Goal: Task Accomplishment & Management: Use online tool/utility

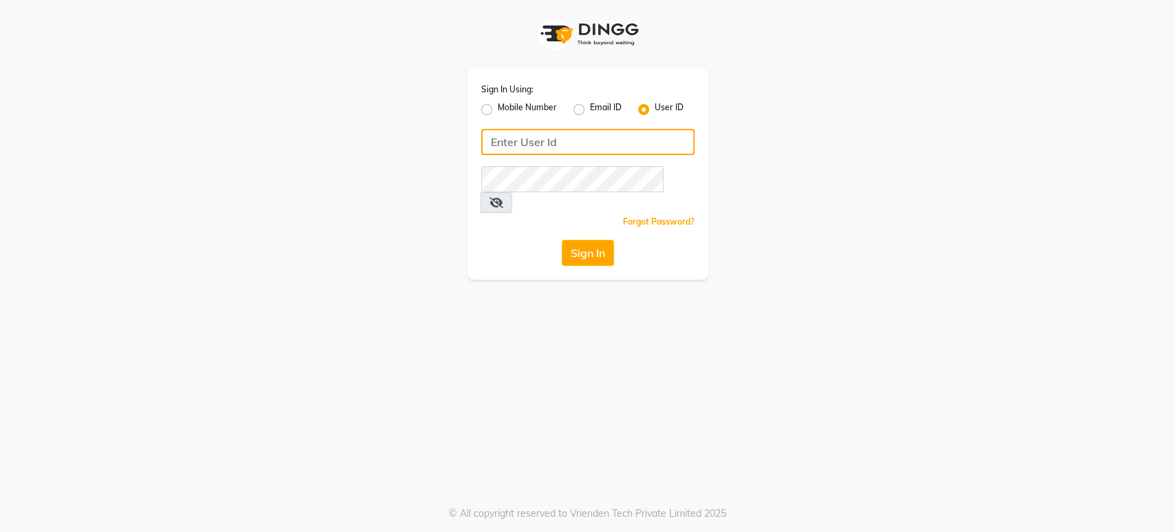
click at [494, 143] on input "Username" at bounding box center [587, 142] width 213 height 26
type input "h"
type input "H&S"
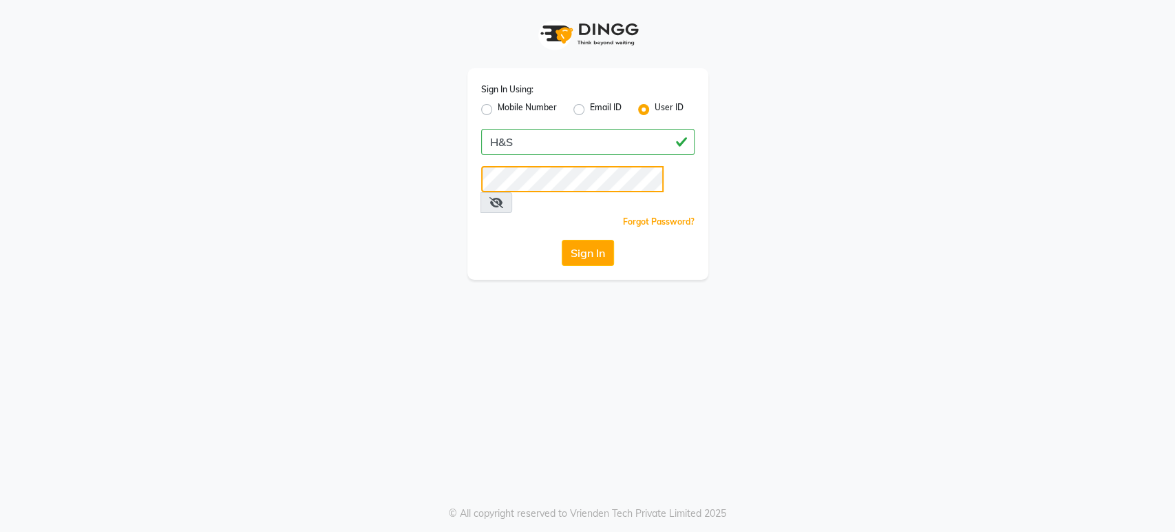
click at [562, 240] on button "Sign In" at bounding box center [588, 253] width 52 height 26
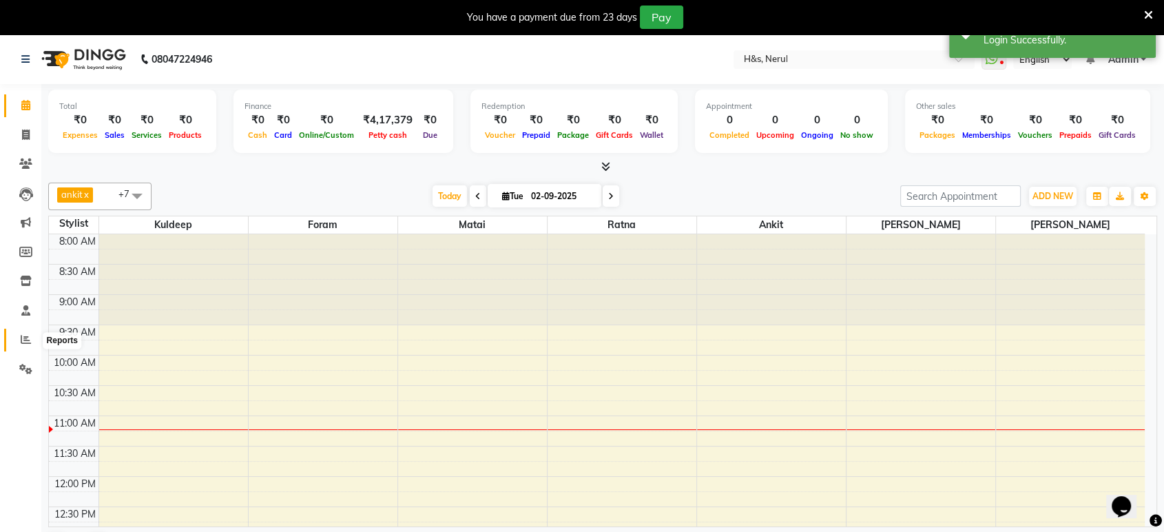
click at [21, 342] on icon at bounding box center [26, 339] width 10 height 10
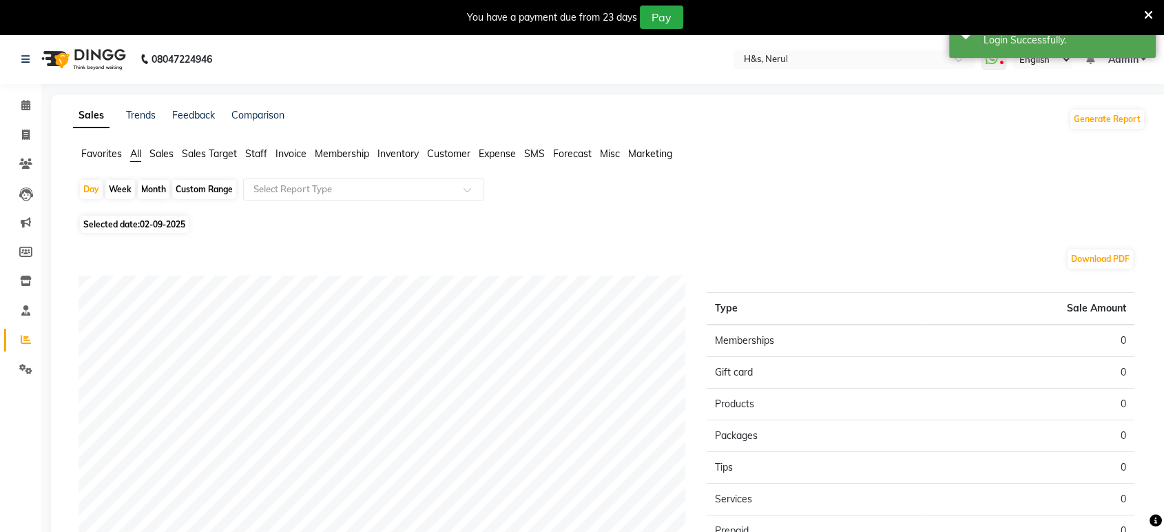
click at [160, 159] on span "Sales" at bounding box center [161, 153] width 24 height 12
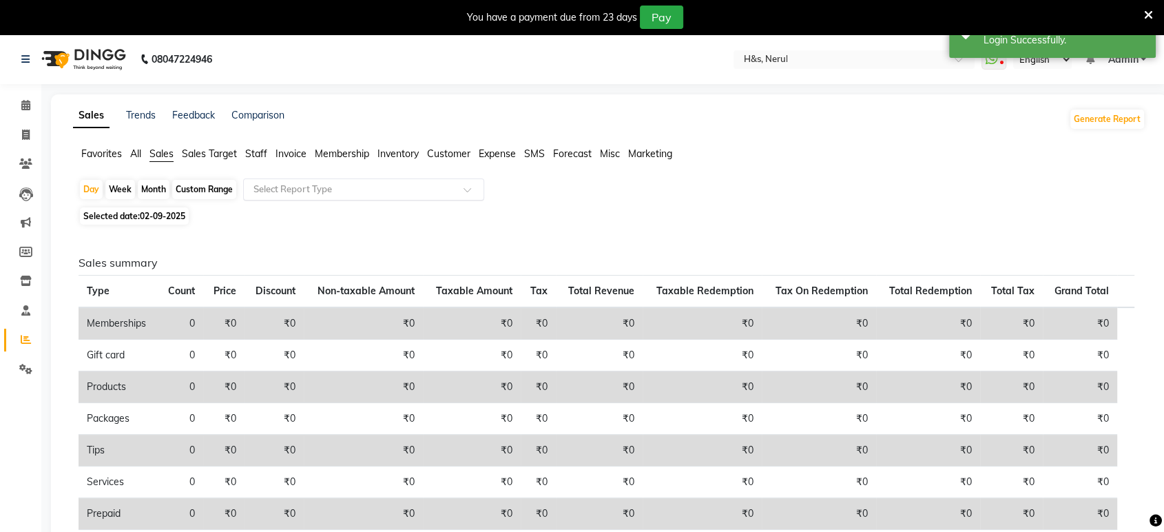
click at [296, 191] on input "text" at bounding box center [350, 189] width 198 height 14
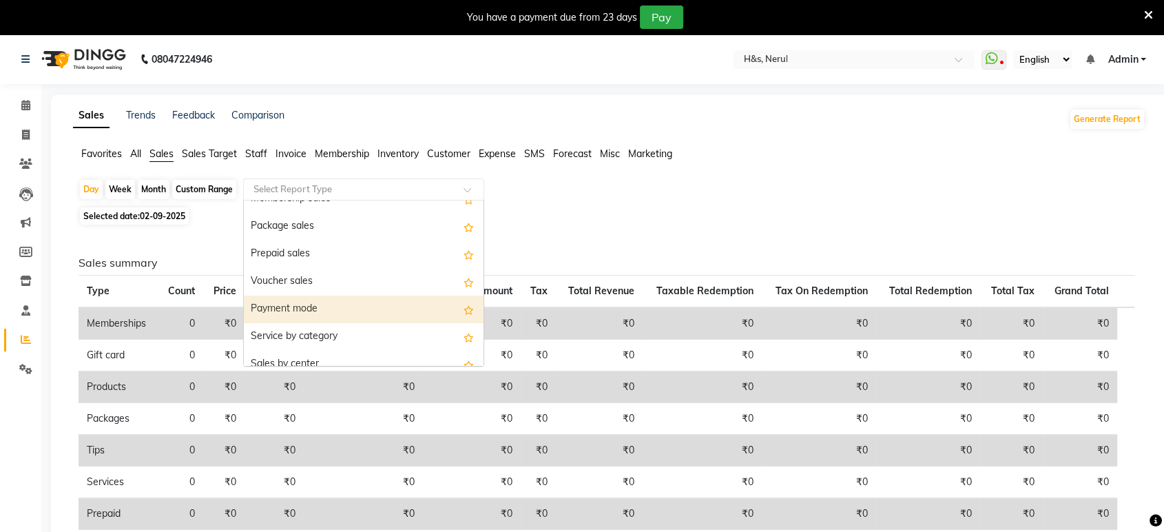
scroll to position [178, 0]
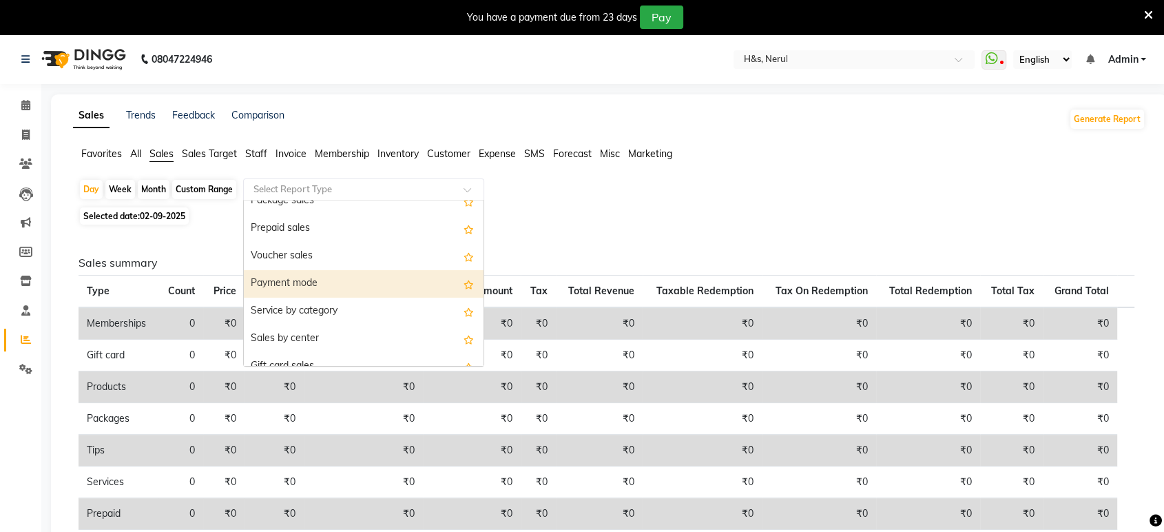
click at [304, 278] on div "Payment mode" at bounding box center [364, 284] width 240 height 28
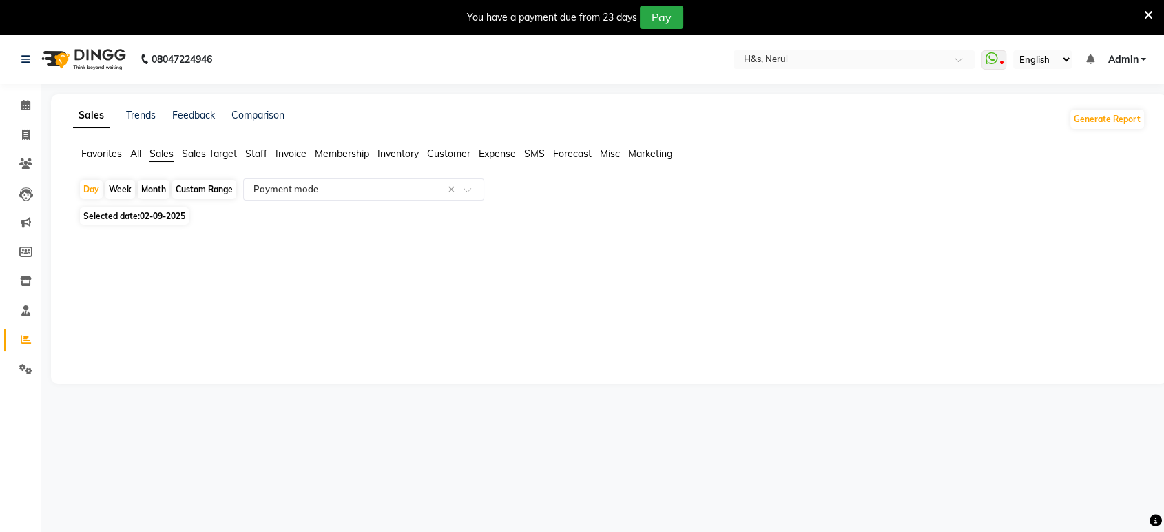
click at [203, 191] on div "Custom Range" at bounding box center [204, 189] width 64 height 19
select select "9"
select select "2025"
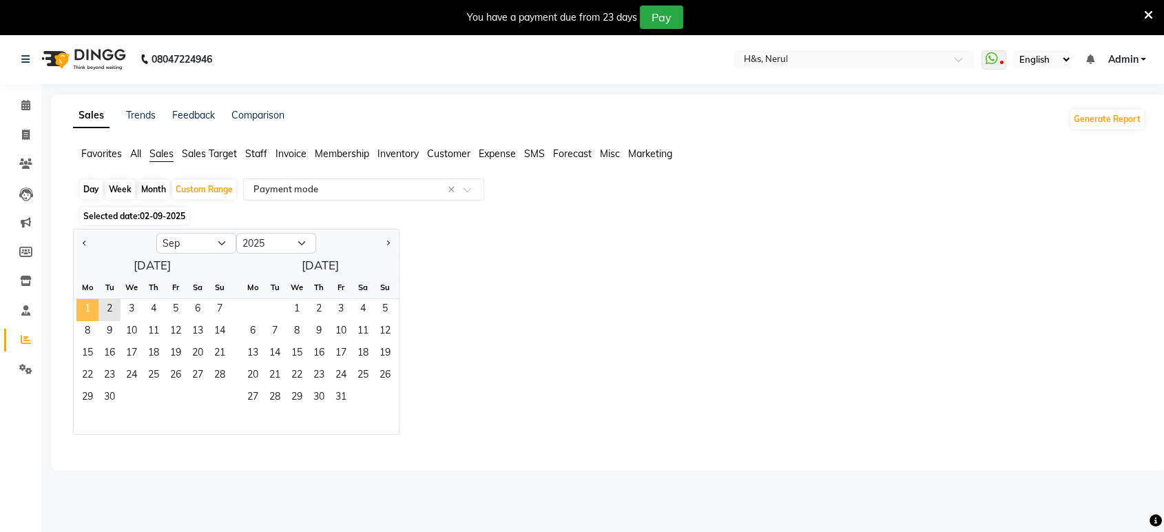
click at [88, 302] on span "1" at bounding box center [87, 310] width 22 height 22
click at [83, 244] on button "Previous month" at bounding box center [84, 243] width 11 height 22
select select "8"
click at [175, 307] on span "1" at bounding box center [176, 310] width 22 height 22
click at [218, 397] on span "31" at bounding box center [220, 398] width 22 height 22
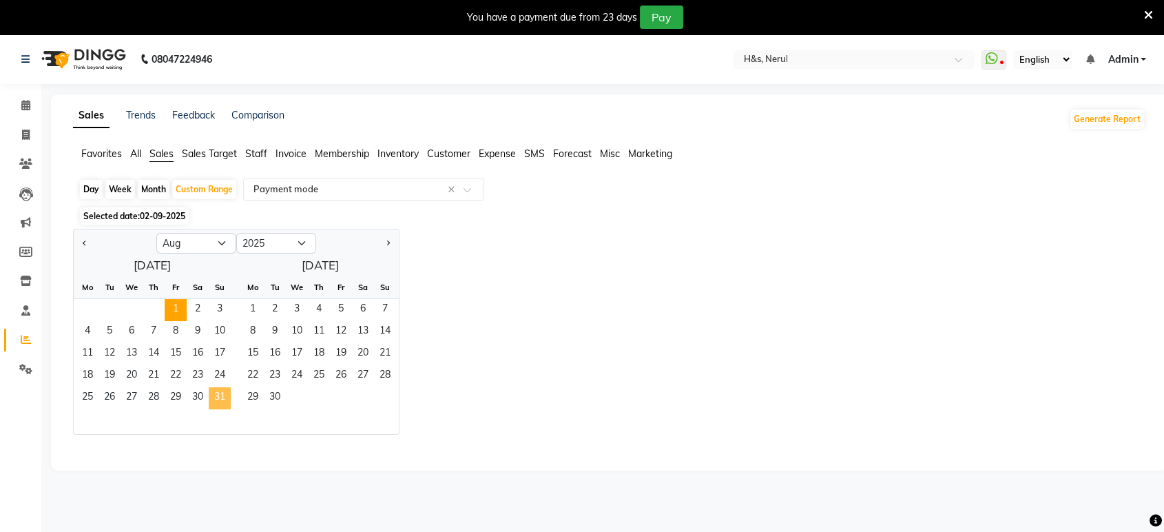
select select "full_report"
select select "csv"
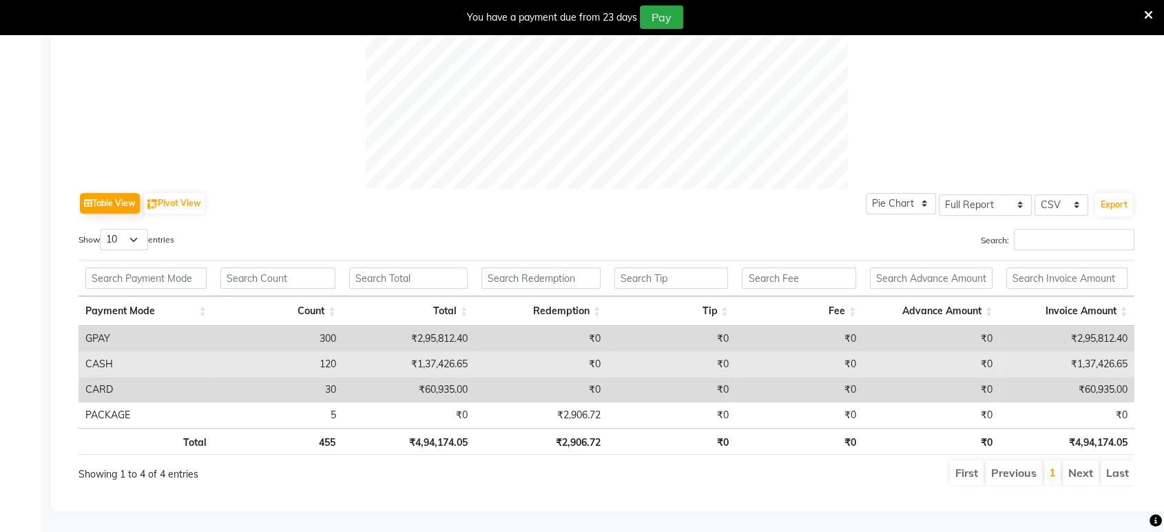
scroll to position [560, 0]
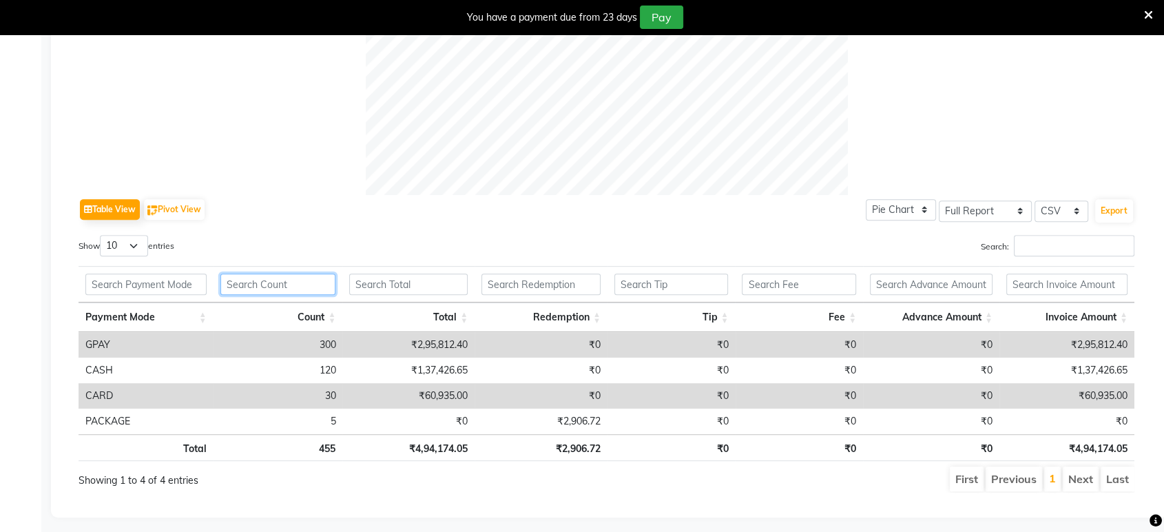
drag, startPoint x: 301, startPoint y: 306, endPoint x: 342, endPoint y: 359, distance: 67.3
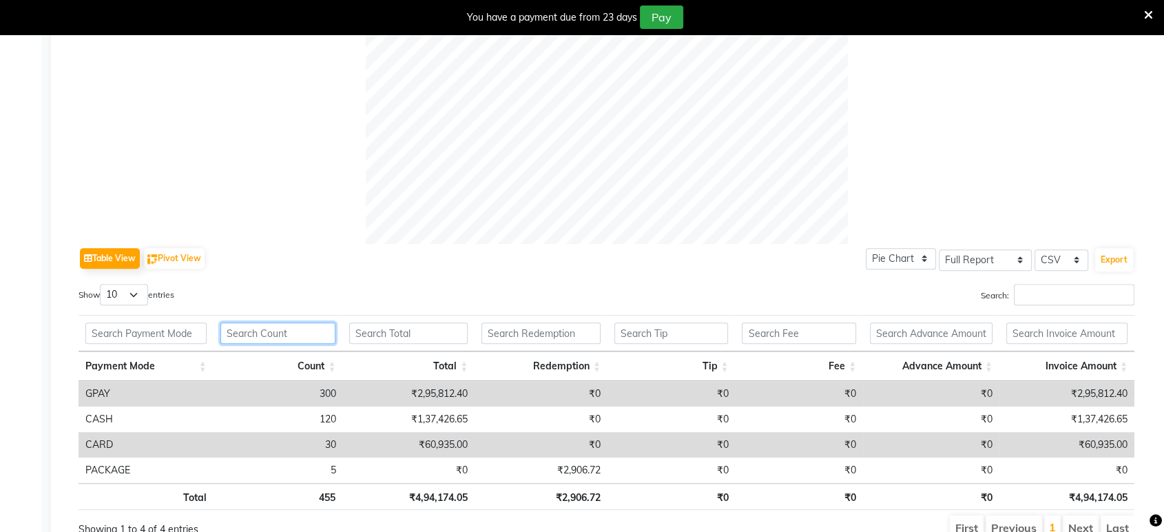
scroll to position [483, 0]
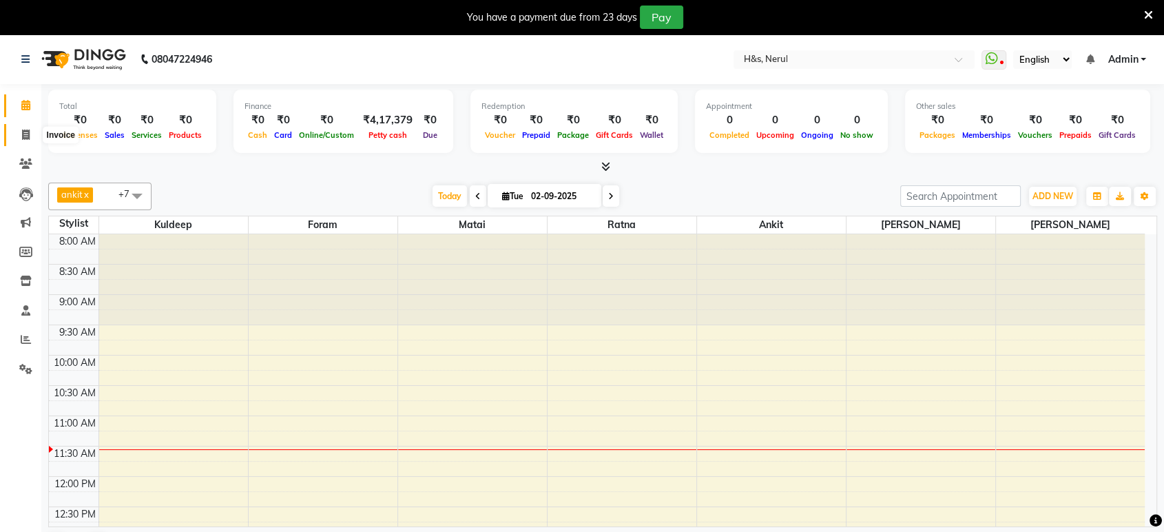
click at [23, 142] on span at bounding box center [26, 135] width 24 height 16
select select "service"
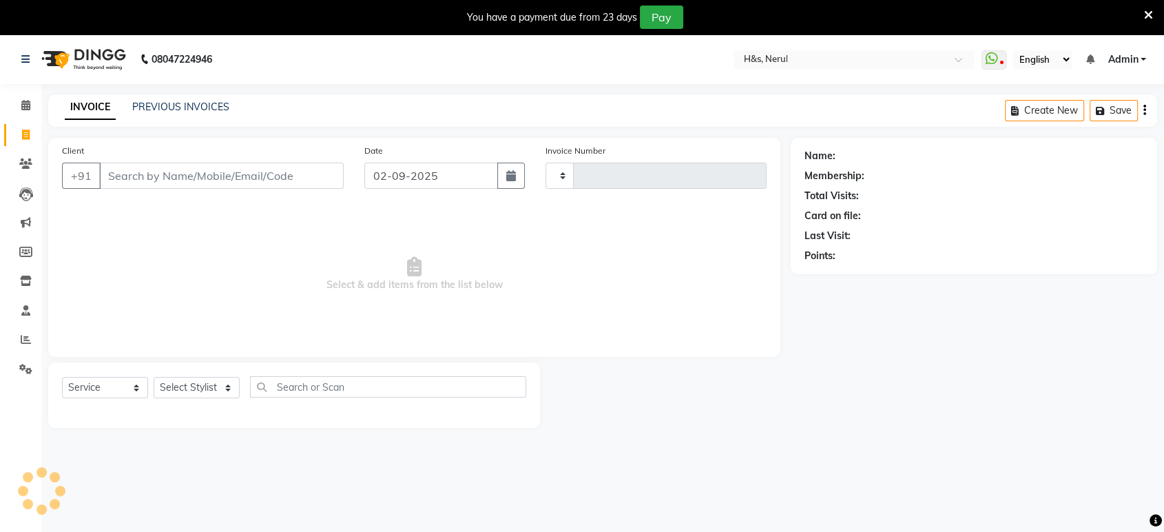
type input "2060"
select select "6419"
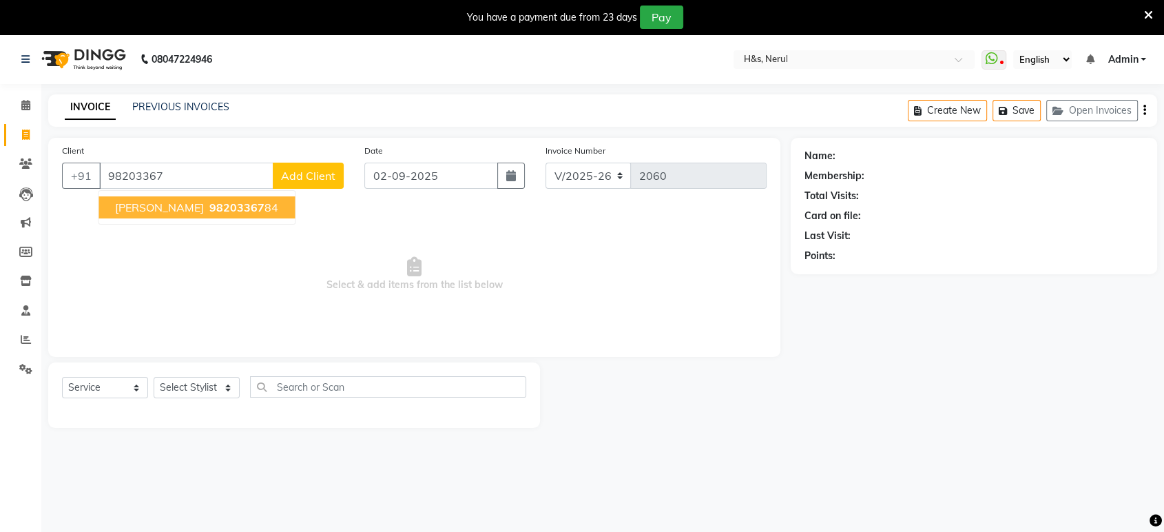
click at [209, 206] on span "98203367" at bounding box center [236, 207] width 55 height 14
type input "9820336784"
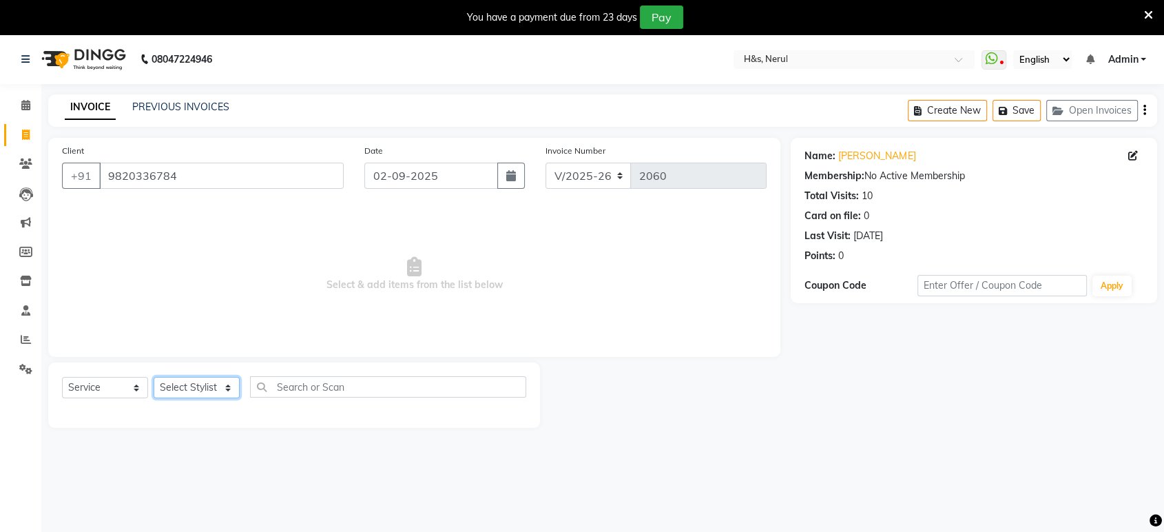
click at [199, 390] on select "Select Stylist ankit [PERSON_NAME] Foram [PERSON_NAME] [PERSON_NAME] [PERSON_NA…" at bounding box center [197, 387] width 86 height 21
select select "49331"
click at [154, 377] on select "Select Stylist ankit [PERSON_NAME] Foram [PERSON_NAME] [PERSON_NAME] [PERSON_NA…" at bounding box center [197, 387] width 86 height 21
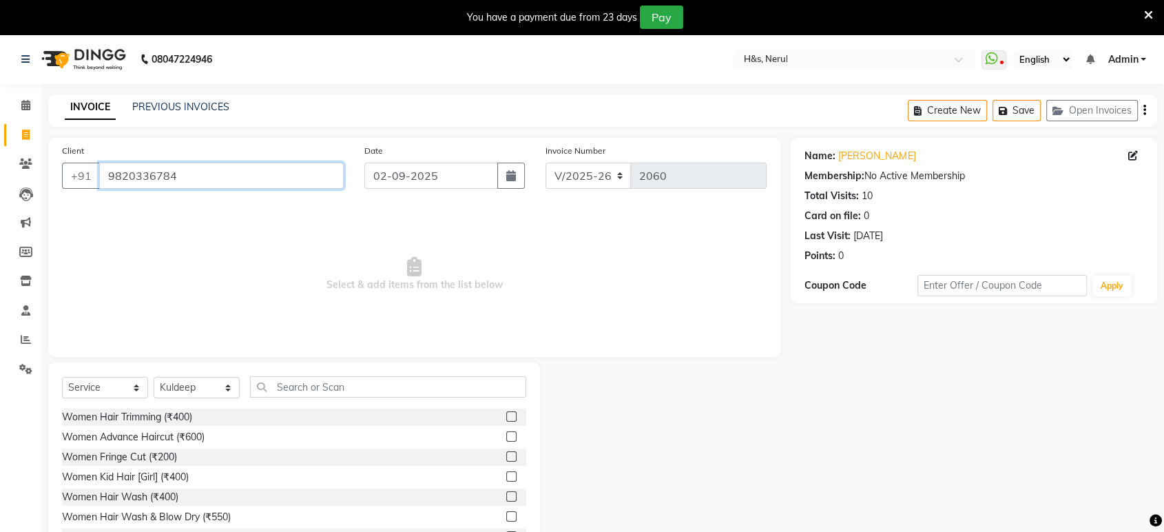
click at [182, 169] on input "9820336784" at bounding box center [221, 175] width 244 height 26
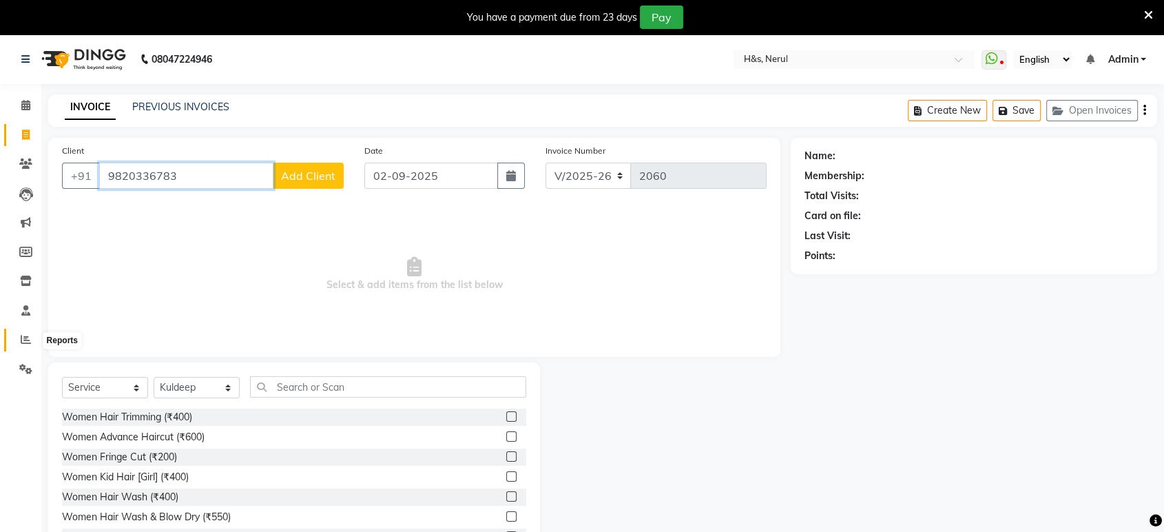
type input "9820336783"
click at [21, 340] on icon at bounding box center [26, 339] width 10 height 10
click at [22, 164] on icon at bounding box center [25, 163] width 13 height 10
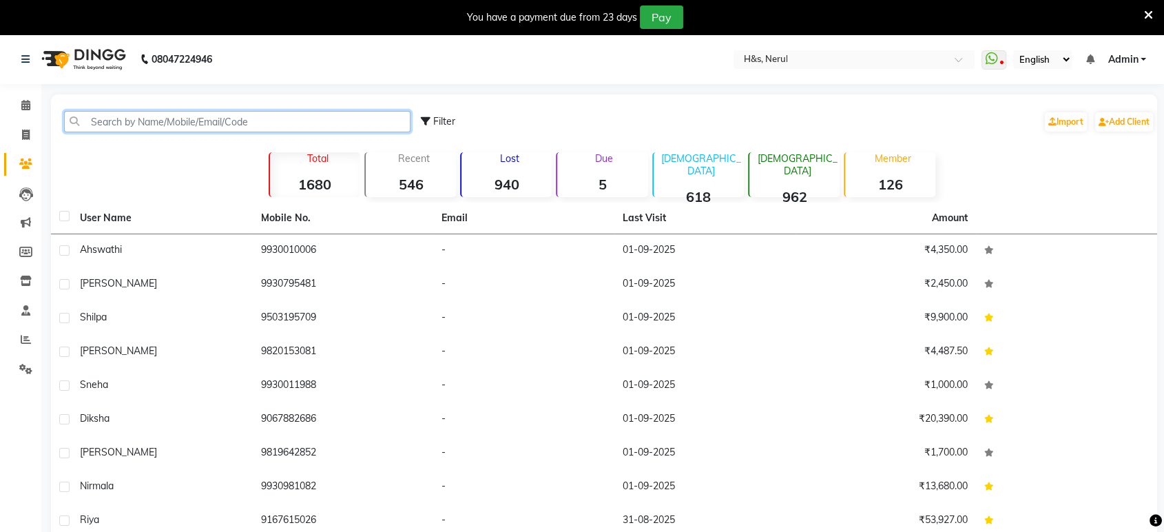
click at [165, 125] on input "text" at bounding box center [237, 121] width 346 height 21
type input "N"
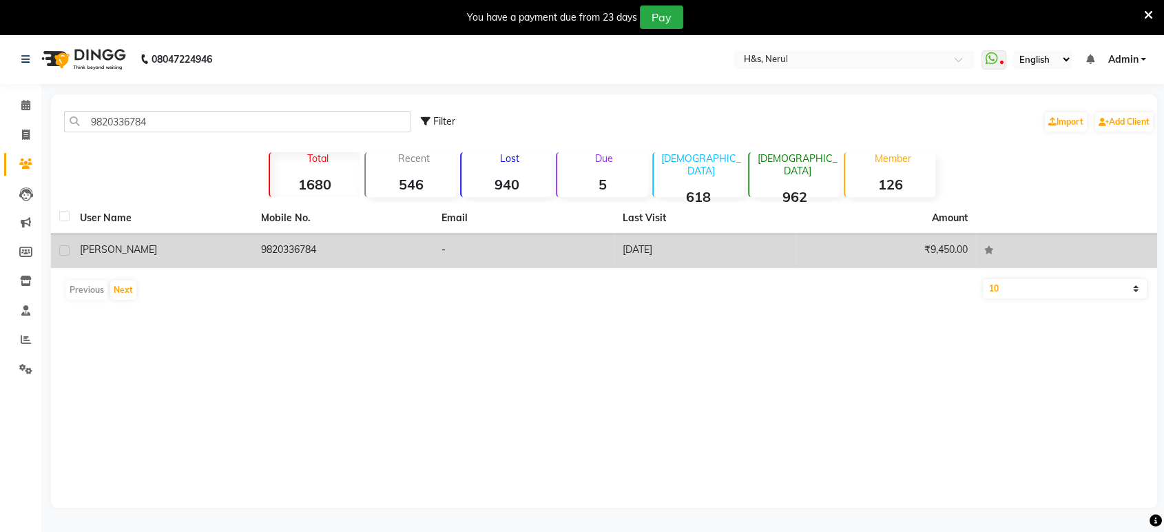
click at [297, 246] on td "9820336784" at bounding box center [343, 251] width 181 height 34
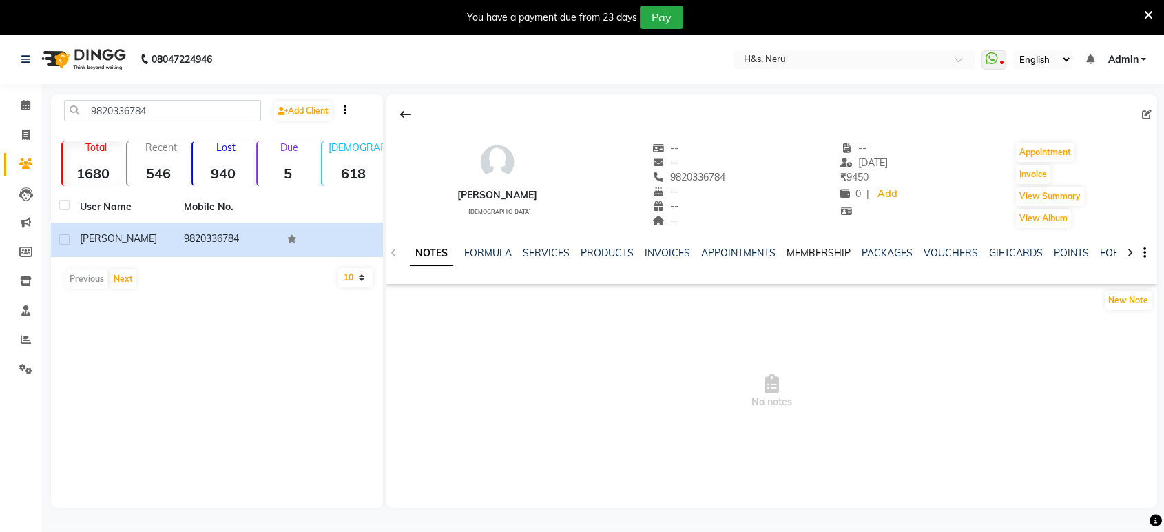
click at [831, 253] on link "MEMBERSHIP" at bounding box center [818, 252] width 64 height 12
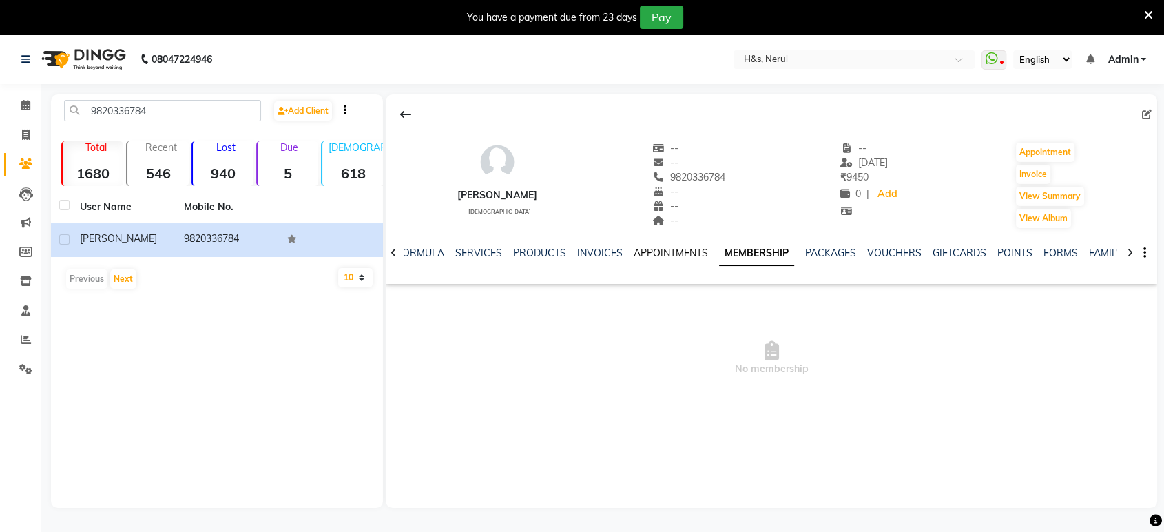
click at [664, 255] on link "APPOINTMENTS" at bounding box center [670, 252] width 74 height 12
click at [607, 253] on link "INVOICES" at bounding box center [610, 252] width 45 height 12
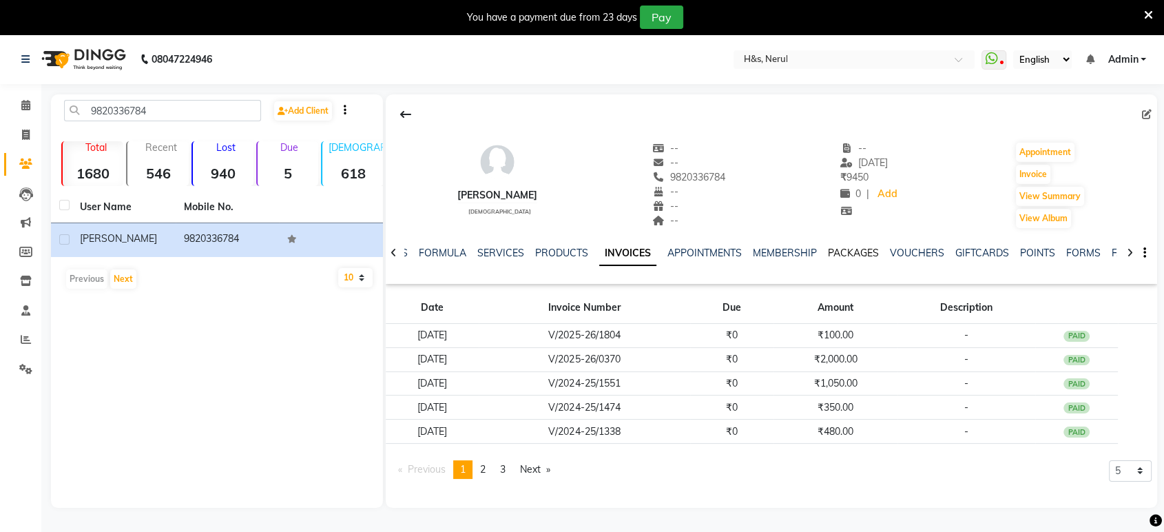
click at [864, 247] on link "PACKAGES" at bounding box center [853, 252] width 51 height 12
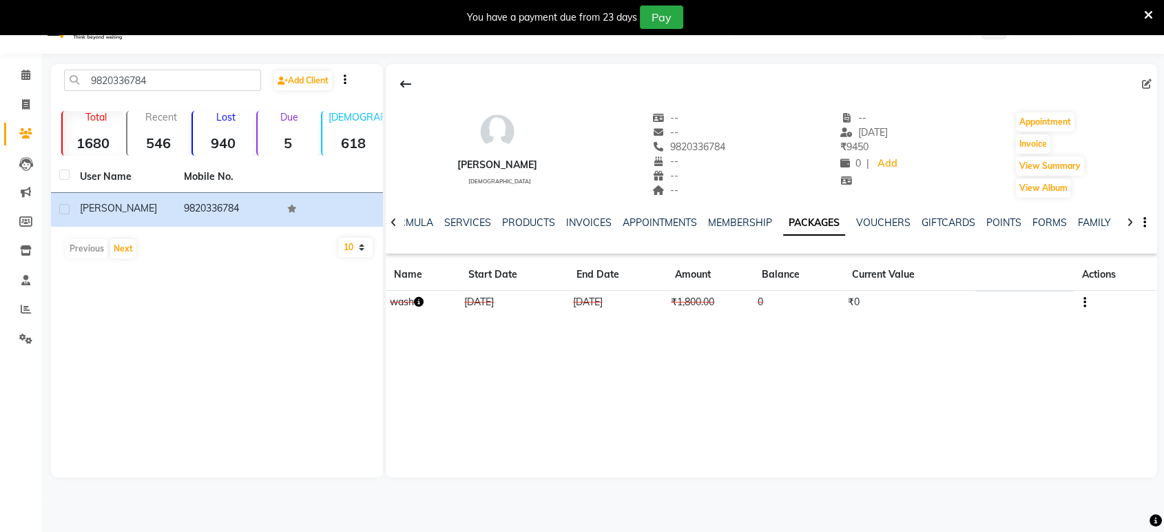
scroll to position [34, 0]
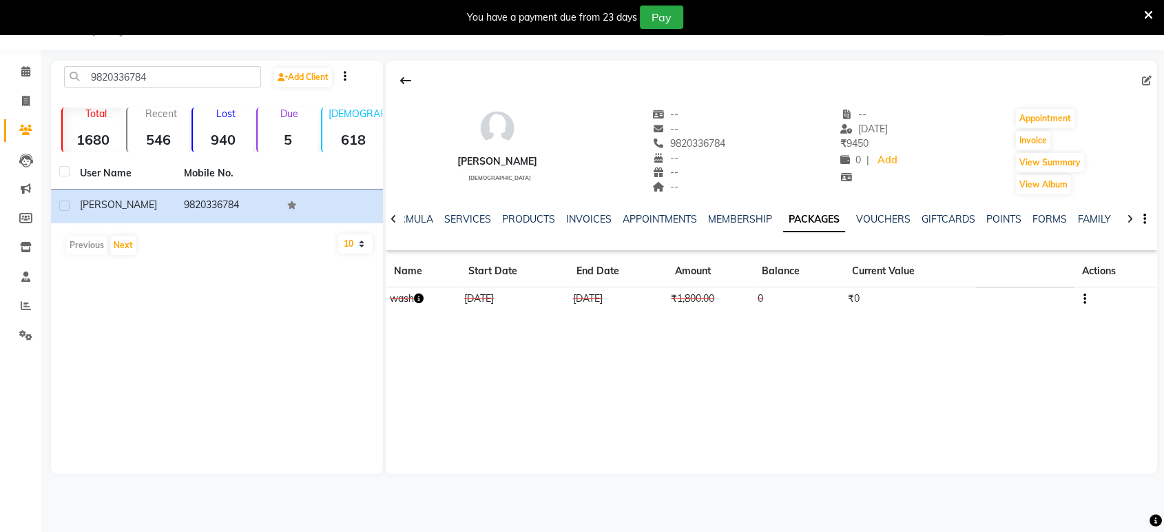
click at [469, 328] on div "Neta female -- -- 9820336784 -- -- -- -- 15-08-2025 ₹ 9450 0 | Add Appointment …" at bounding box center [771, 267] width 771 height 413
click at [738, 221] on link "MEMBERSHIP" at bounding box center [740, 219] width 64 height 12
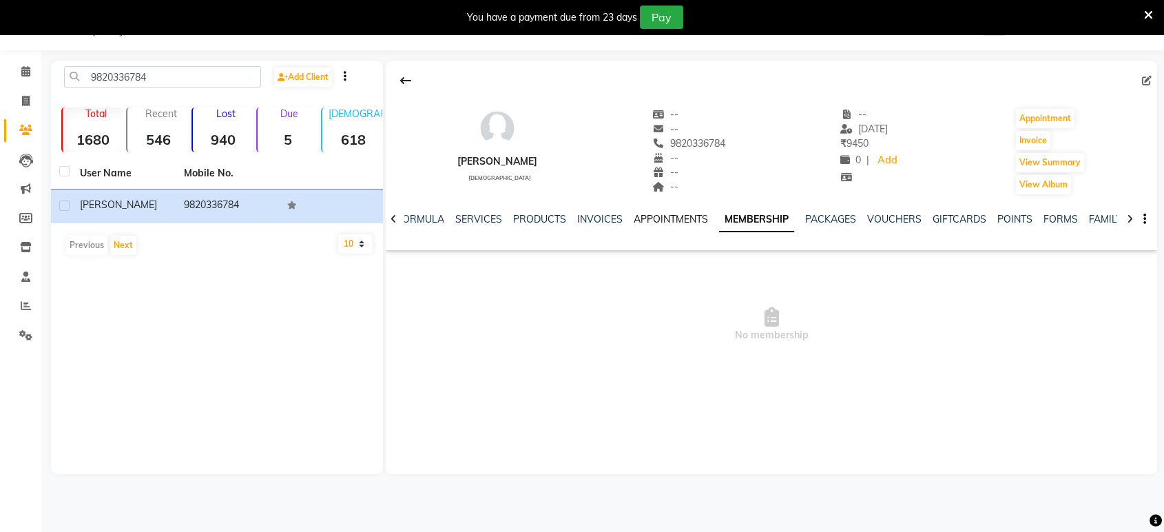
click at [675, 216] on link "APPOINTMENTS" at bounding box center [670, 219] width 74 height 12
click at [764, 222] on link "MEMBERSHIP" at bounding box center [776, 219] width 64 height 12
click at [587, 221] on link "INVOICES" at bounding box center [599, 219] width 45 height 12
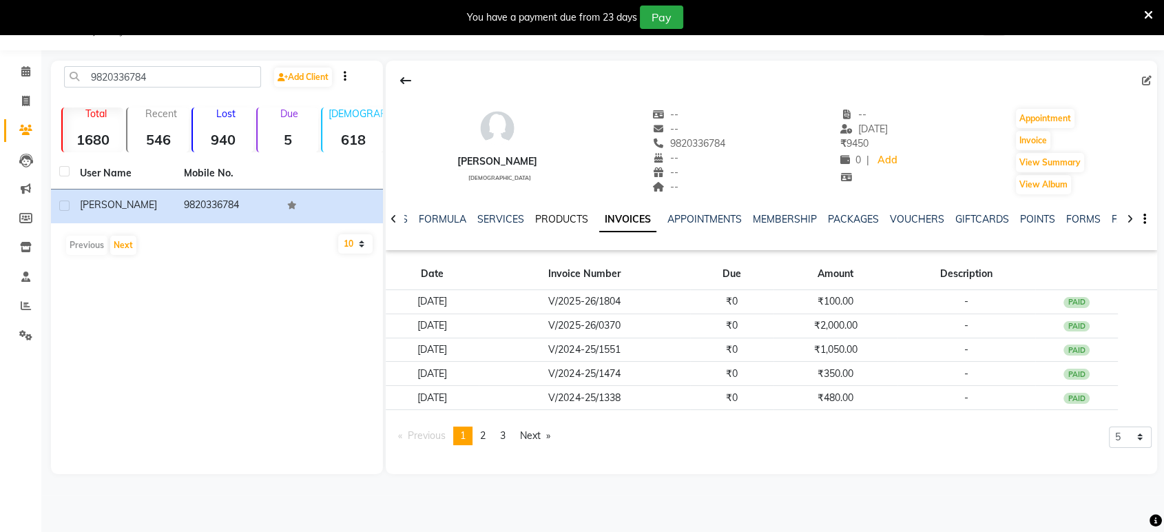
click at [552, 217] on link "PRODUCTS" at bounding box center [561, 219] width 53 height 12
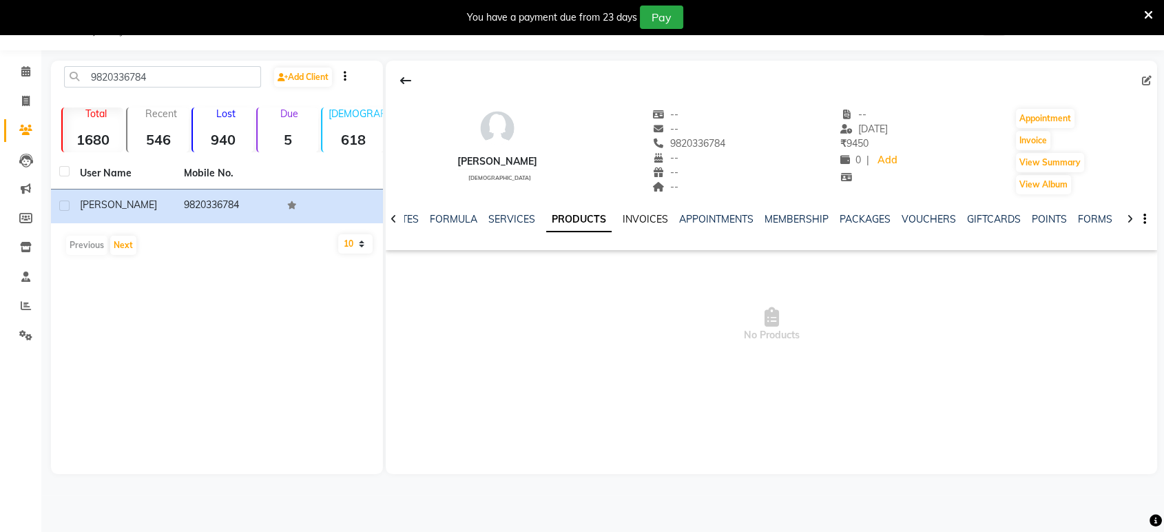
click at [644, 218] on link "INVOICES" at bounding box center [644, 219] width 45 height 12
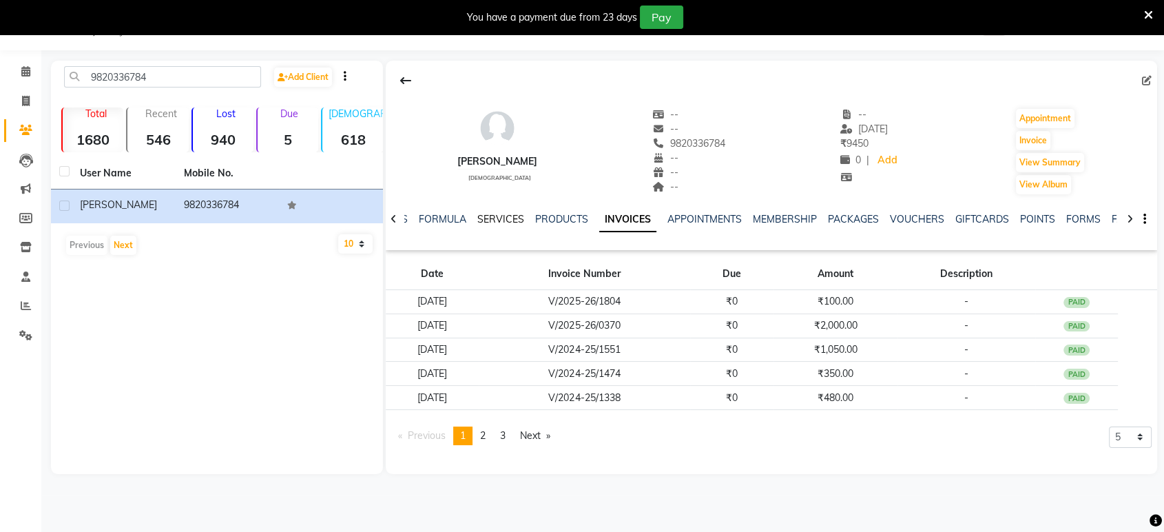
click at [482, 217] on link "SERVICES" at bounding box center [500, 219] width 47 height 12
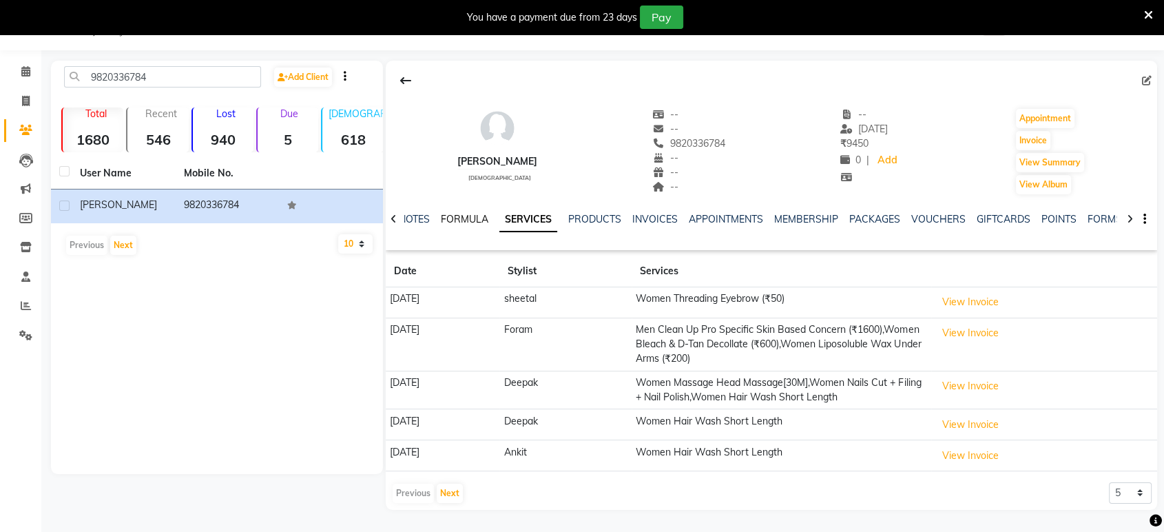
click at [441, 215] on link "FORMULA" at bounding box center [465, 219] width 48 height 12
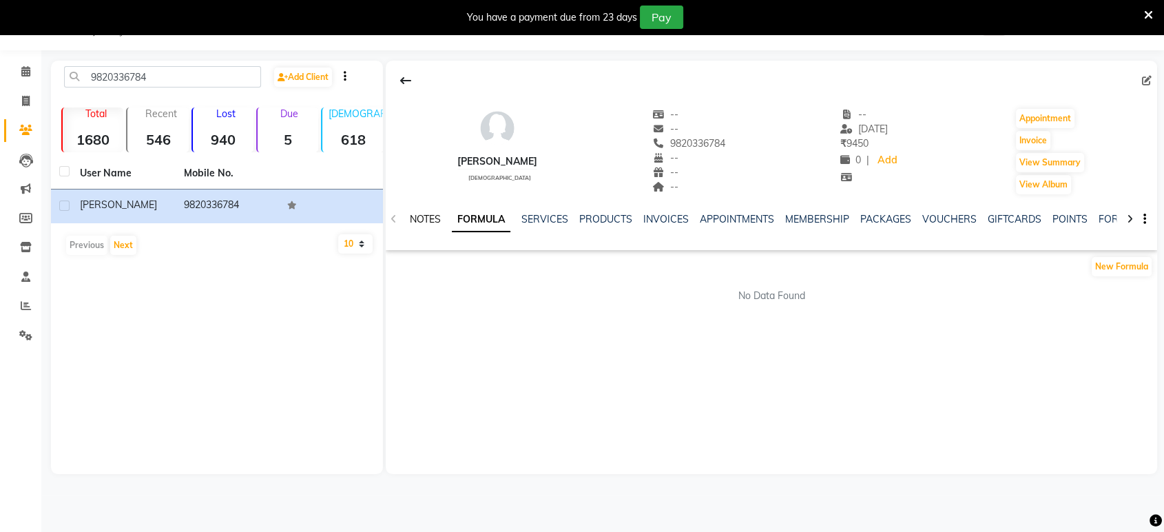
click at [425, 222] on link "NOTES" at bounding box center [425, 219] width 31 height 12
click at [832, 219] on link "MEMBERSHIP" at bounding box center [818, 219] width 64 height 12
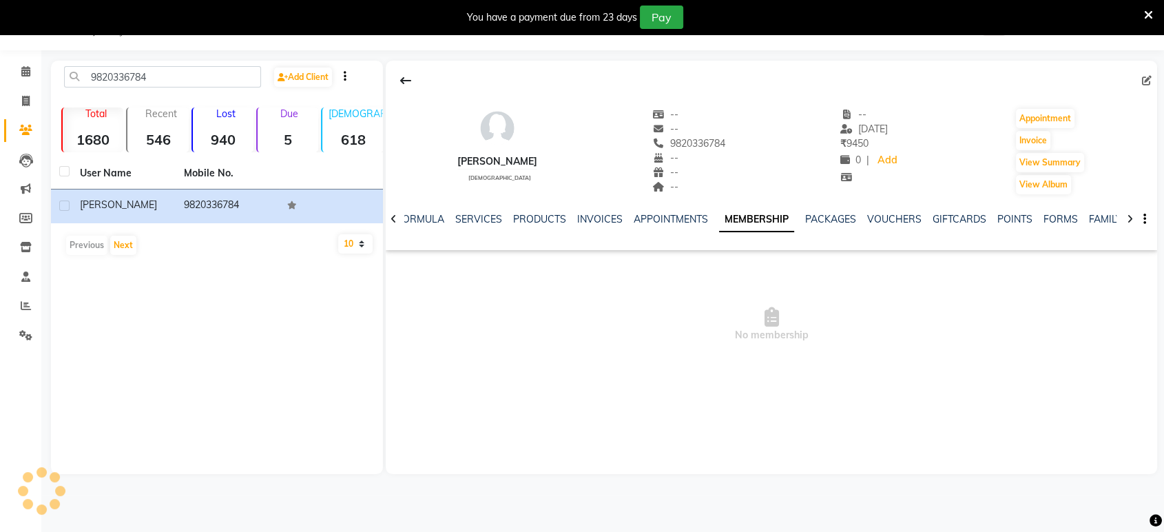
click at [817, 209] on div "NOTES FORMULA SERVICES PRODUCTS INVOICES APPOINTMENTS MEMBERSHIP PACKAGES VOUCH…" at bounding box center [771, 220] width 771 height 48
click at [818, 217] on link "PACKAGES" at bounding box center [830, 219] width 51 height 12
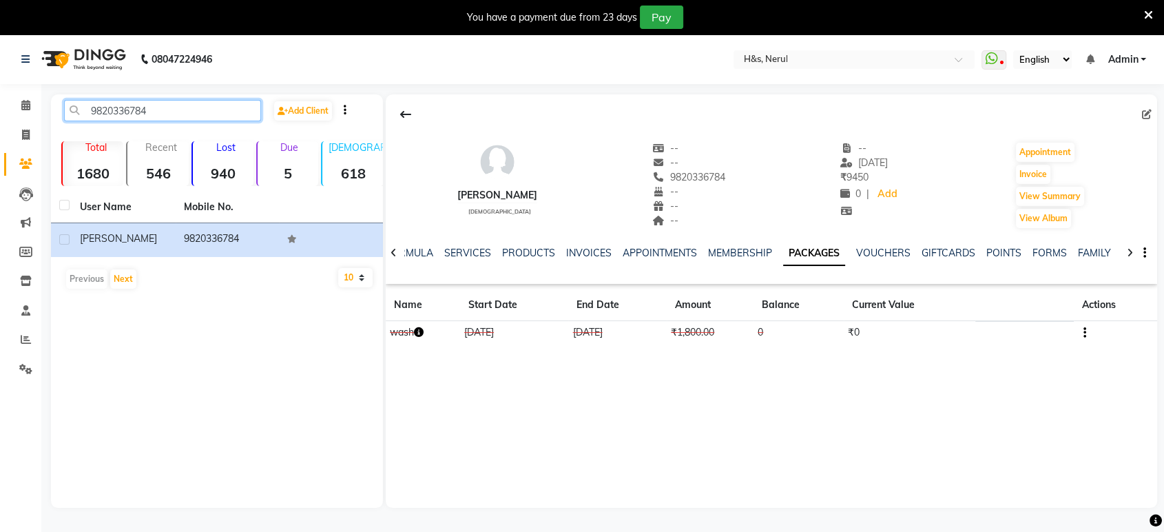
click at [181, 114] on input "9820336784" at bounding box center [162, 110] width 197 height 21
type input "9820336784"
click at [33, 132] on span at bounding box center [26, 135] width 24 height 16
select select "6419"
select select "service"
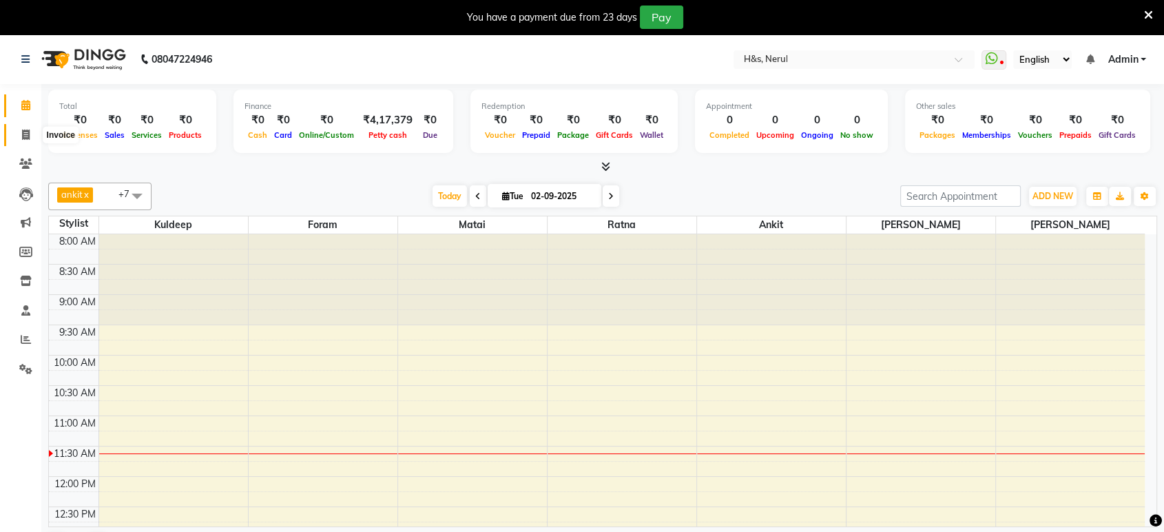
click at [20, 131] on span at bounding box center [26, 135] width 24 height 16
select select "6419"
select select "service"
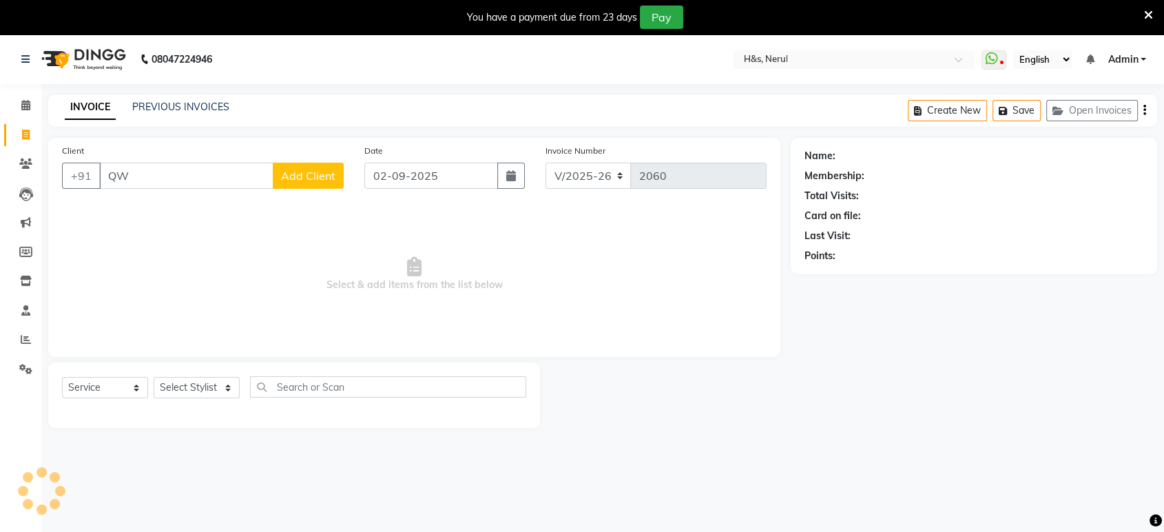
type input "Q"
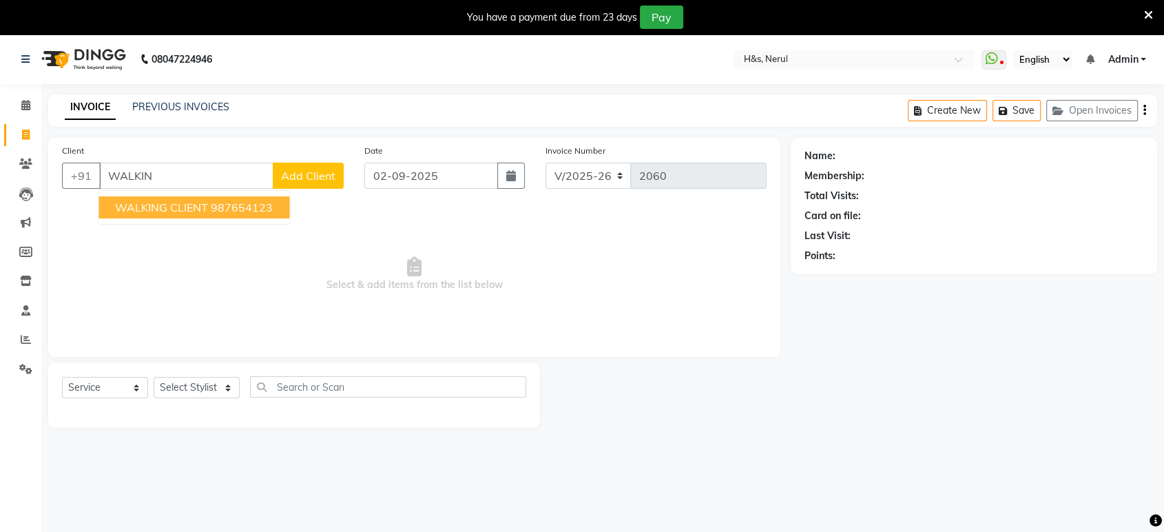
click at [170, 203] on span "WALKING CLIENT" at bounding box center [161, 207] width 93 height 14
type input "987654123"
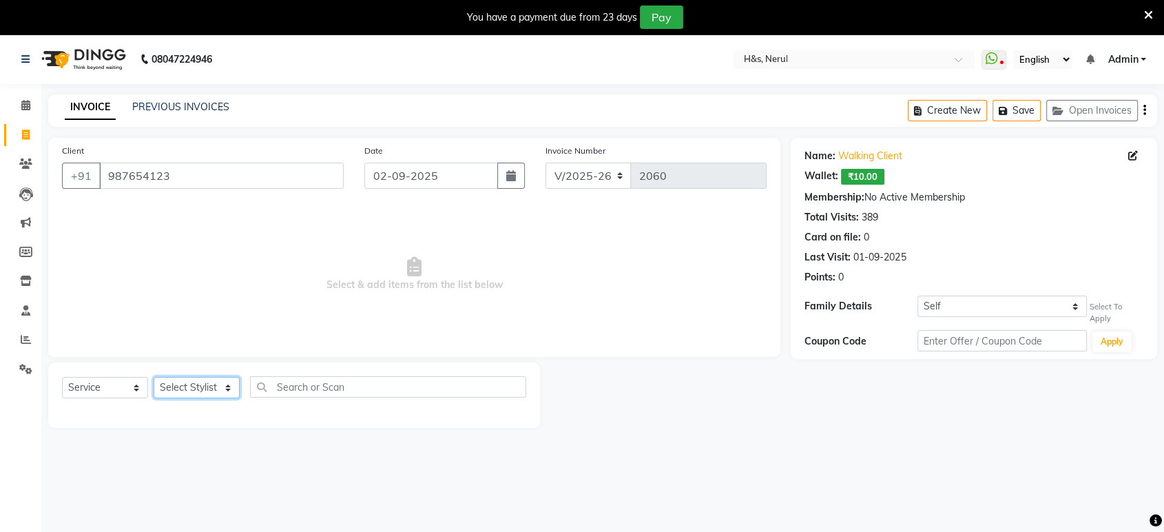
drag, startPoint x: 193, startPoint y: 390, endPoint x: 196, endPoint y: 377, distance: 12.7
click at [193, 390] on select "Select Stylist ankit [PERSON_NAME] Foram [PERSON_NAME] [PERSON_NAME] [PERSON_NA…" at bounding box center [197, 387] width 86 height 21
select select "89022"
click at [154, 377] on select "Select Stylist ankit [PERSON_NAME] Foram [PERSON_NAME] [PERSON_NAME] [PERSON_NA…" at bounding box center [197, 387] width 86 height 21
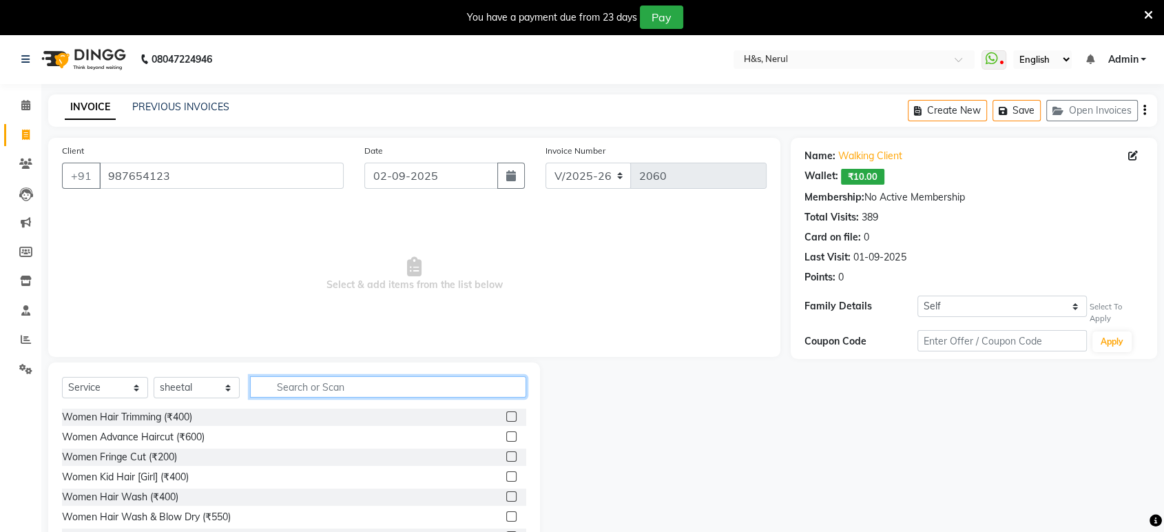
click at [291, 390] on input "text" at bounding box center [388, 386] width 276 height 21
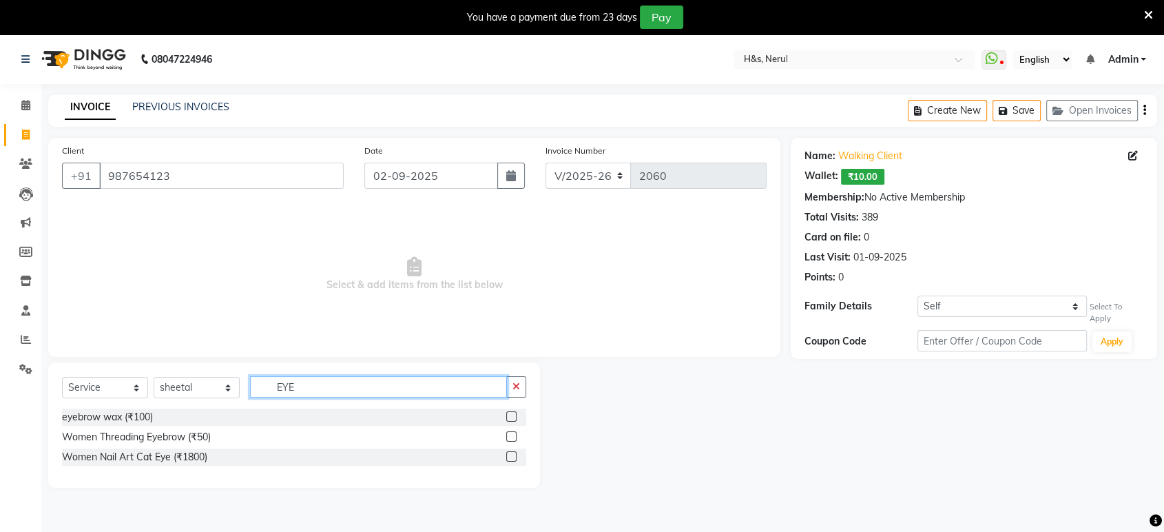
type input "EYE"
click at [508, 434] on label at bounding box center [511, 436] width 10 height 10
click at [508, 434] on input "checkbox" at bounding box center [510, 436] width 9 height 9
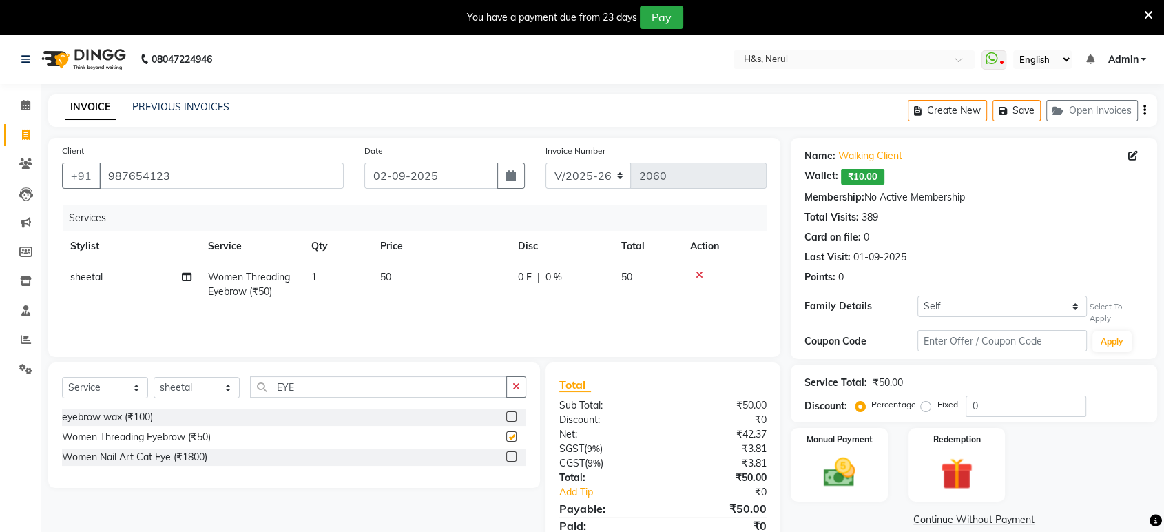
checkbox input "false"
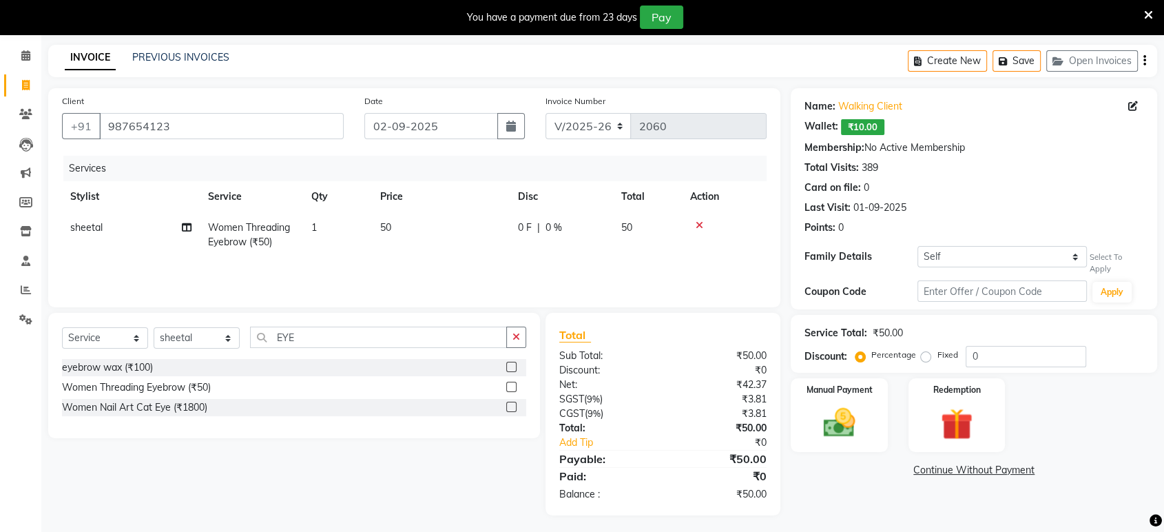
scroll to position [50, 0]
click at [837, 456] on div "Name: Walking Client Wallet: ₹10.00 Membership: No Active Membership Total Visi…" at bounding box center [978, 300] width 377 height 427
click at [848, 434] on img at bounding box center [839, 422] width 54 height 39
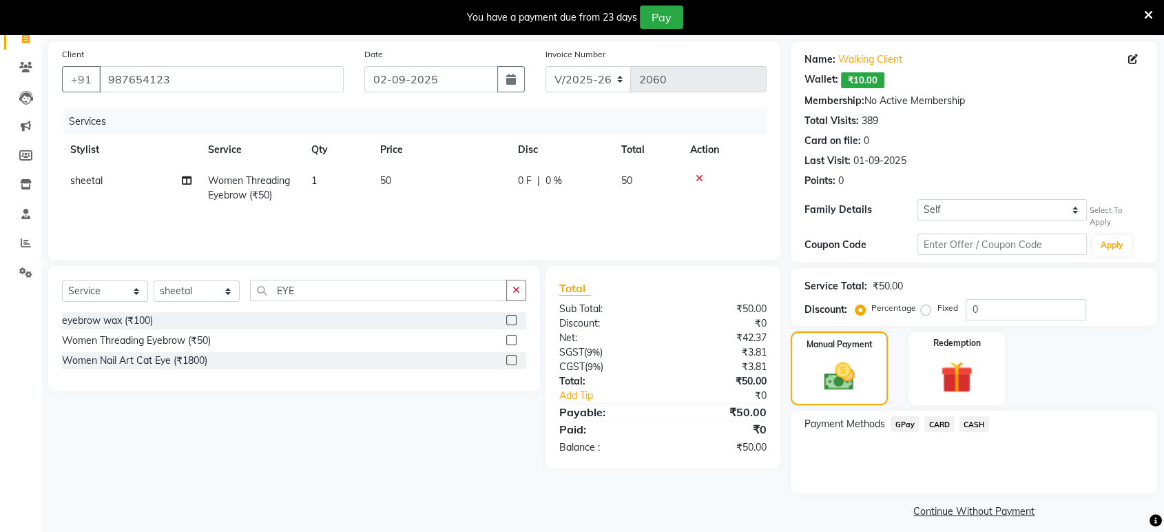
scroll to position [102, 0]
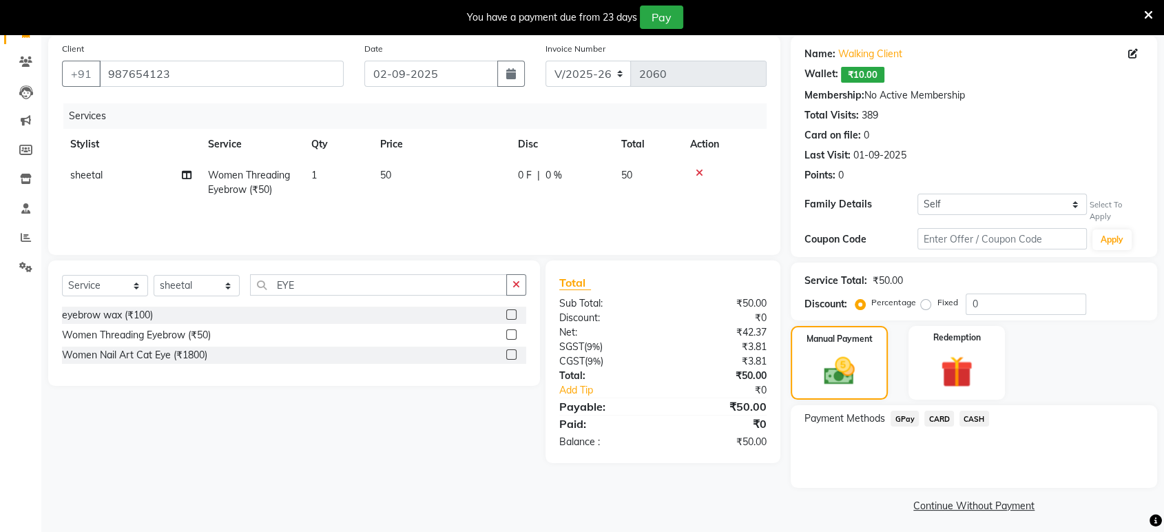
click at [964, 419] on span "CASH" at bounding box center [974, 418] width 30 height 16
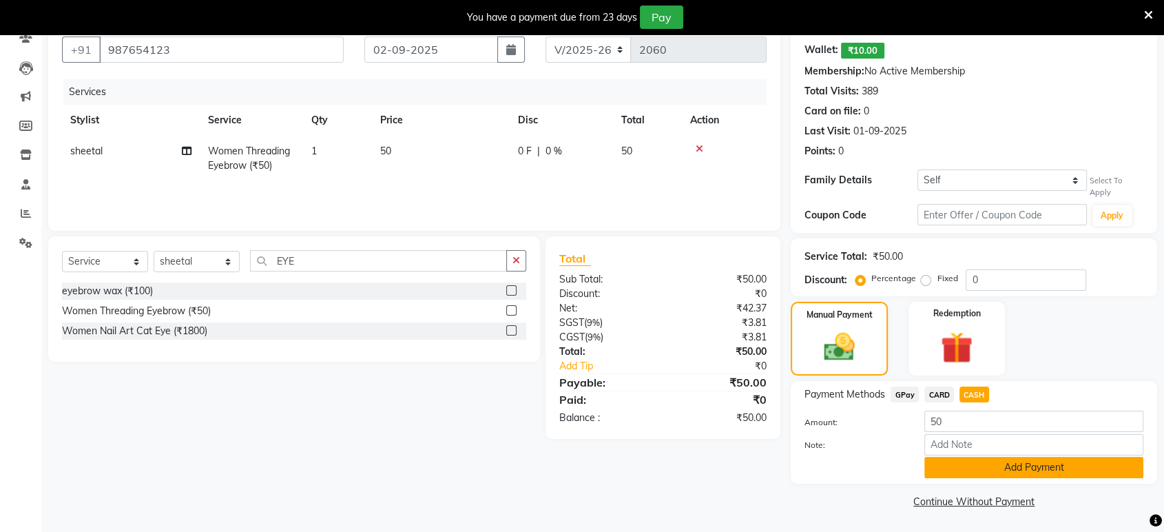
click at [961, 467] on button "Add Payment" at bounding box center [1033, 467] width 219 height 21
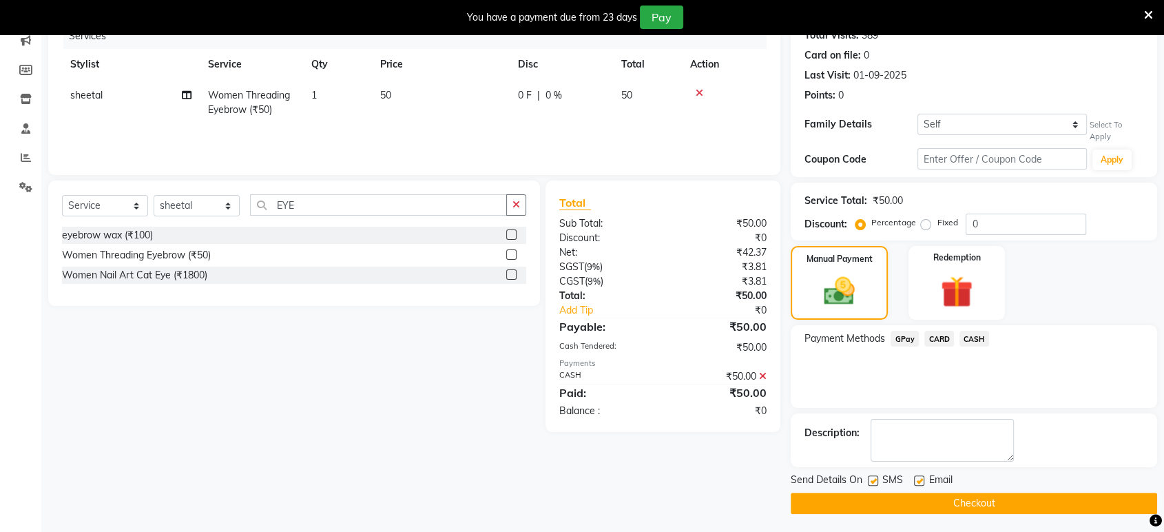
scroll to position [183, 0]
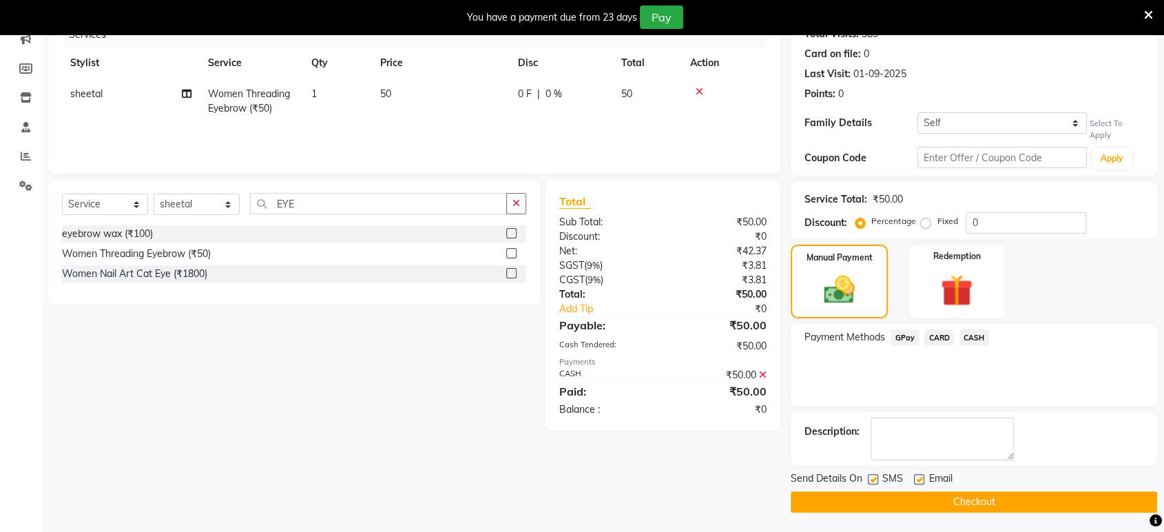
click at [915, 474] on label at bounding box center [919, 479] width 10 height 10
click at [915, 475] on input "checkbox" at bounding box center [918, 479] width 9 height 9
checkbox input "false"
click at [870, 476] on label at bounding box center [873, 479] width 10 height 10
click at [870, 476] on input "checkbox" at bounding box center [872, 479] width 9 height 9
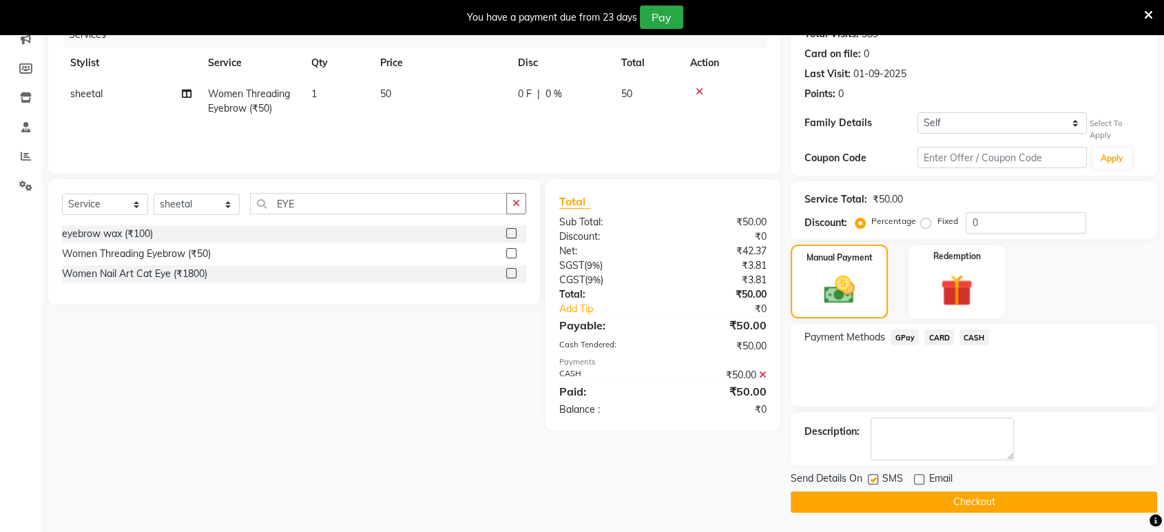
checkbox input "false"
click at [875, 505] on button "Checkout" at bounding box center [973, 501] width 366 height 21
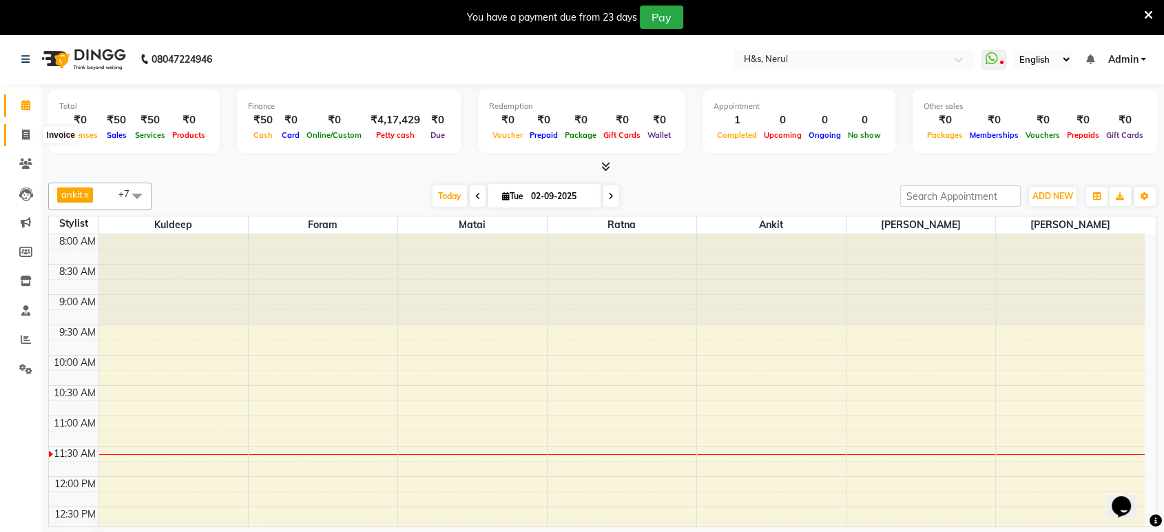
click at [22, 136] on icon at bounding box center [26, 134] width 8 height 10
select select "service"
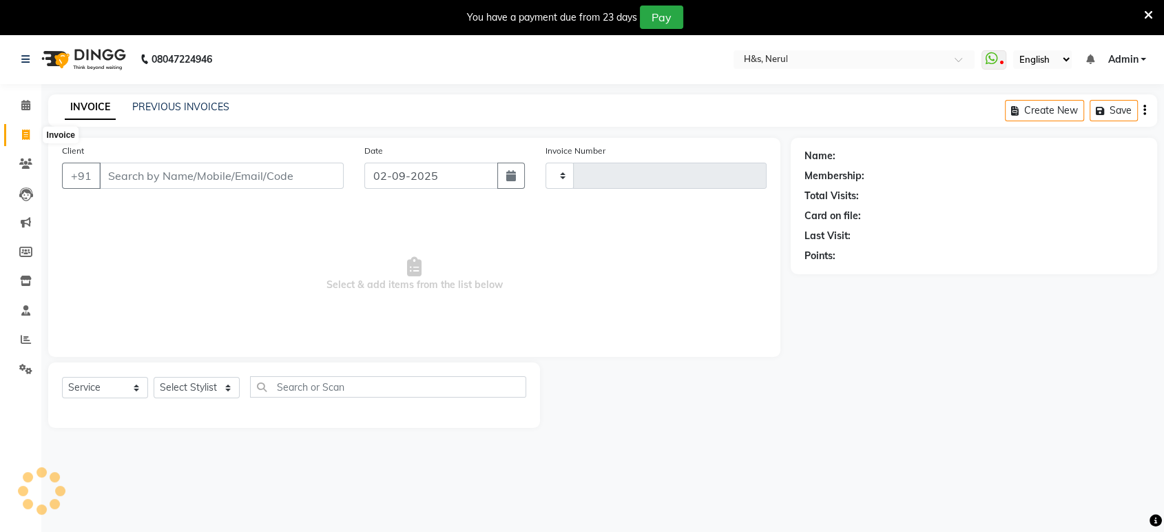
type input "2061"
select select "6419"
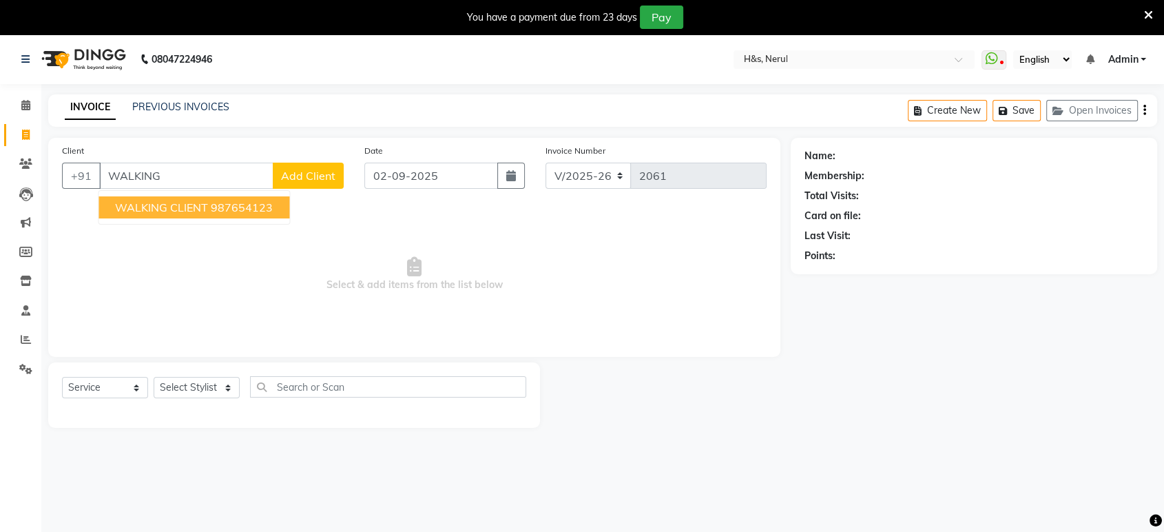
click at [227, 206] on ngb-highlight "987654123" at bounding box center [242, 207] width 62 height 14
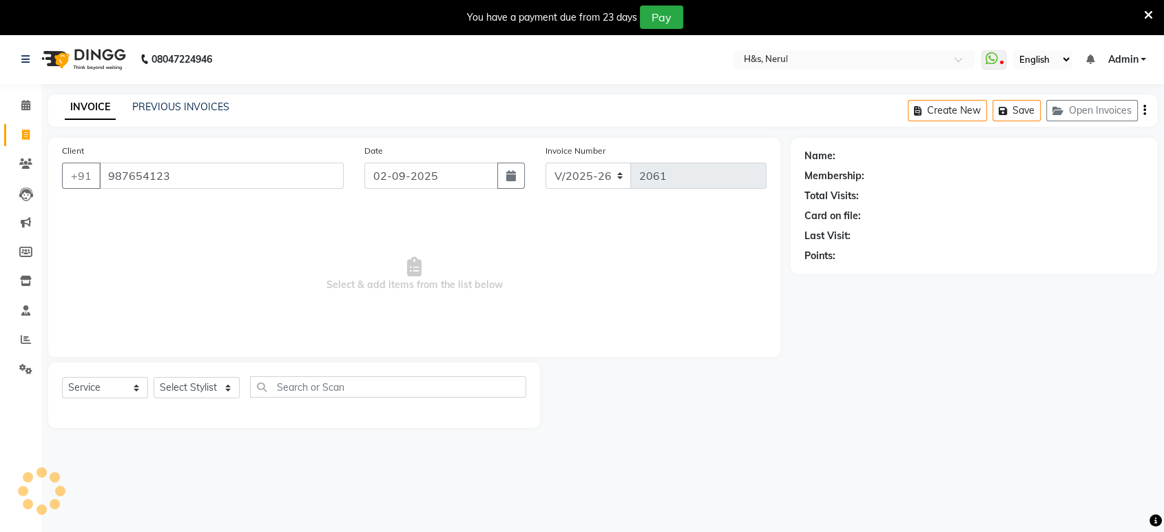
type input "987654123"
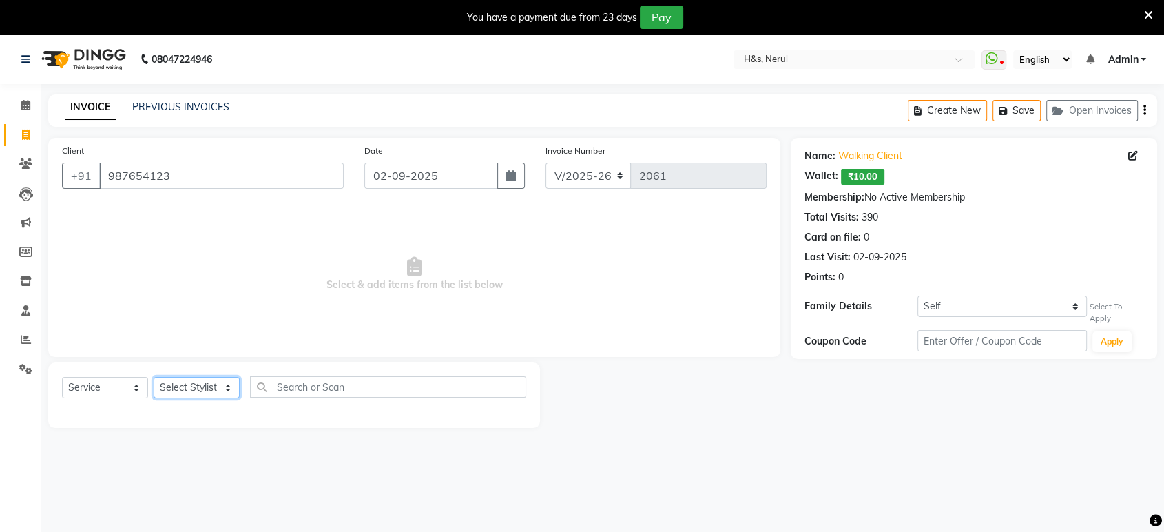
click at [187, 390] on select "Select Stylist ankit [PERSON_NAME] Foram [PERSON_NAME] [PERSON_NAME] [PERSON_NA…" at bounding box center [197, 387] width 86 height 21
select select "49331"
click at [154, 377] on select "Select Stylist ankit [PERSON_NAME] Foram [PERSON_NAME] [PERSON_NAME] [PERSON_NA…" at bounding box center [197, 387] width 86 height 21
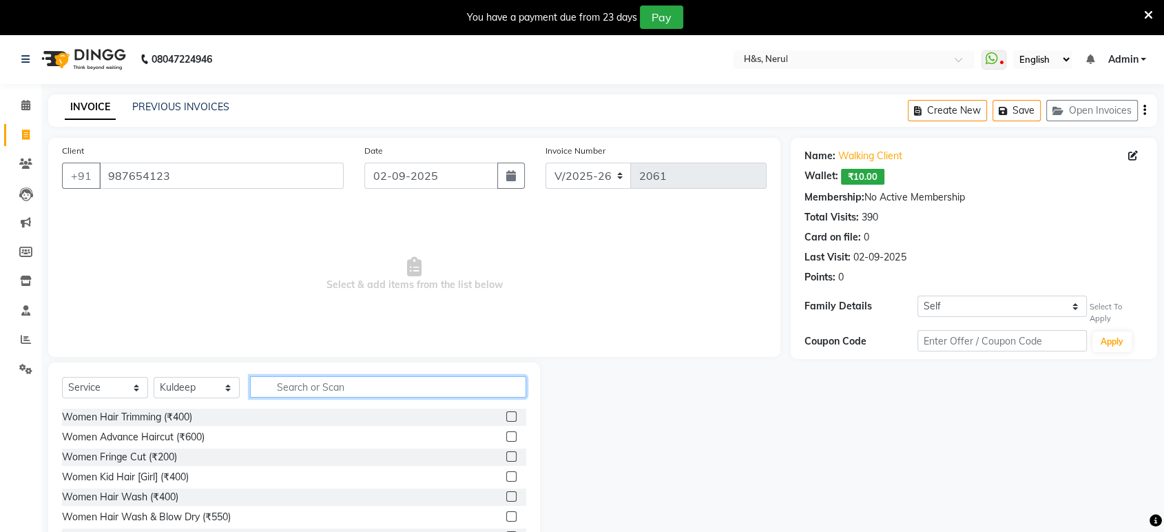
click at [281, 391] on input "text" at bounding box center [388, 386] width 276 height 21
type input "HAIR"
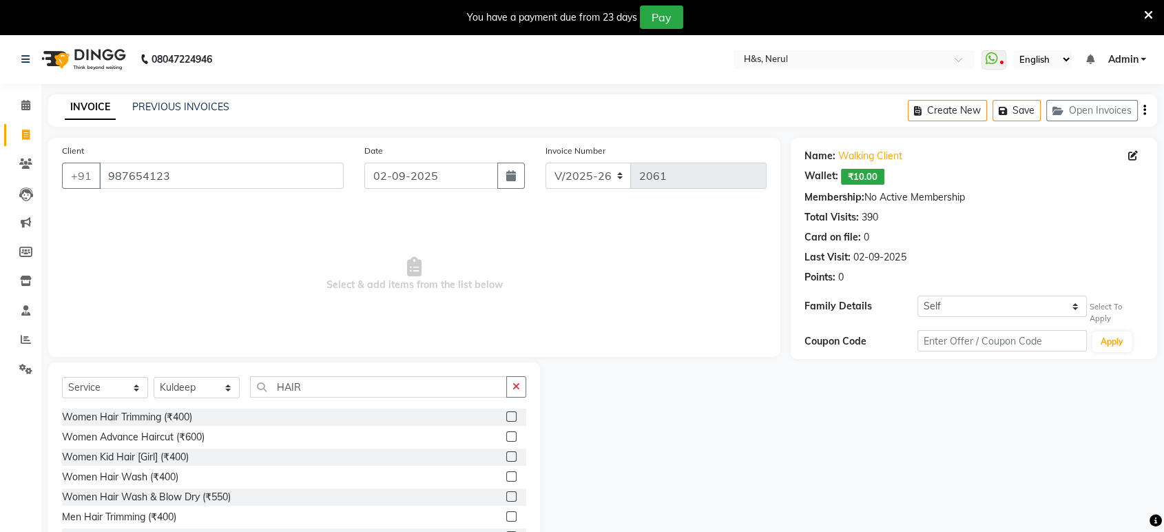
click at [506, 479] on label at bounding box center [511, 476] width 10 height 10
click at [506, 479] on input "checkbox" at bounding box center [510, 476] width 9 height 9
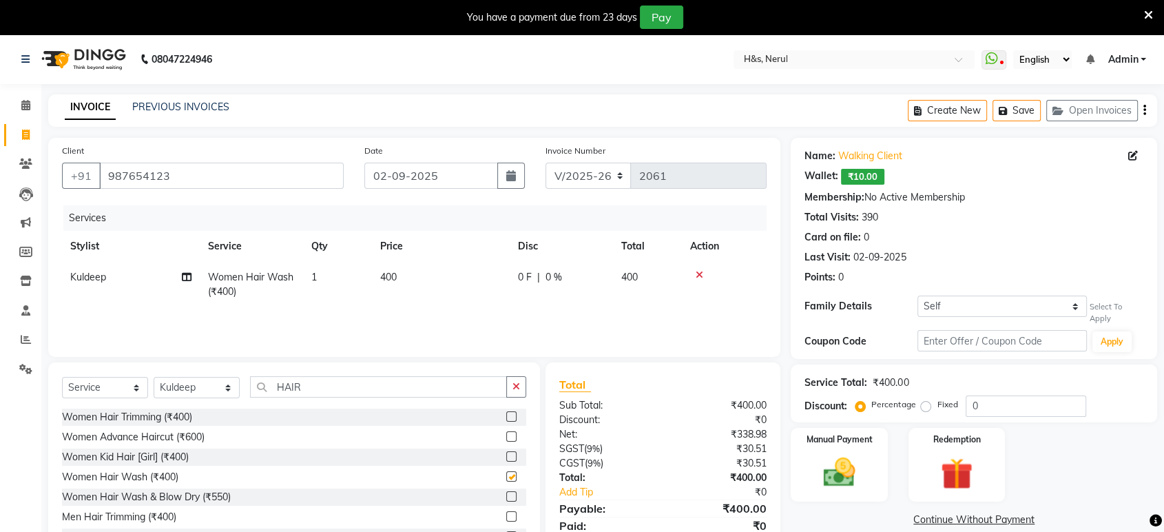
checkbox input "false"
click at [401, 297] on td "400" at bounding box center [441, 284] width 138 height 45
select select "49331"
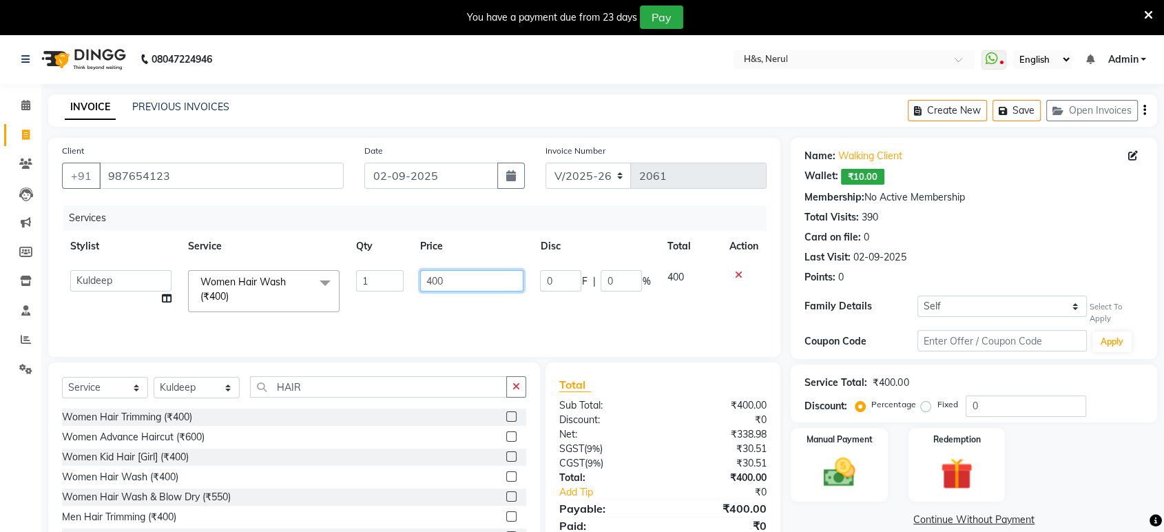
click at [461, 280] on input "400" at bounding box center [472, 280] width 104 height 21
type input "4"
type input "300"
click at [452, 306] on td "300" at bounding box center [472, 291] width 120 height 59
select select "49331"
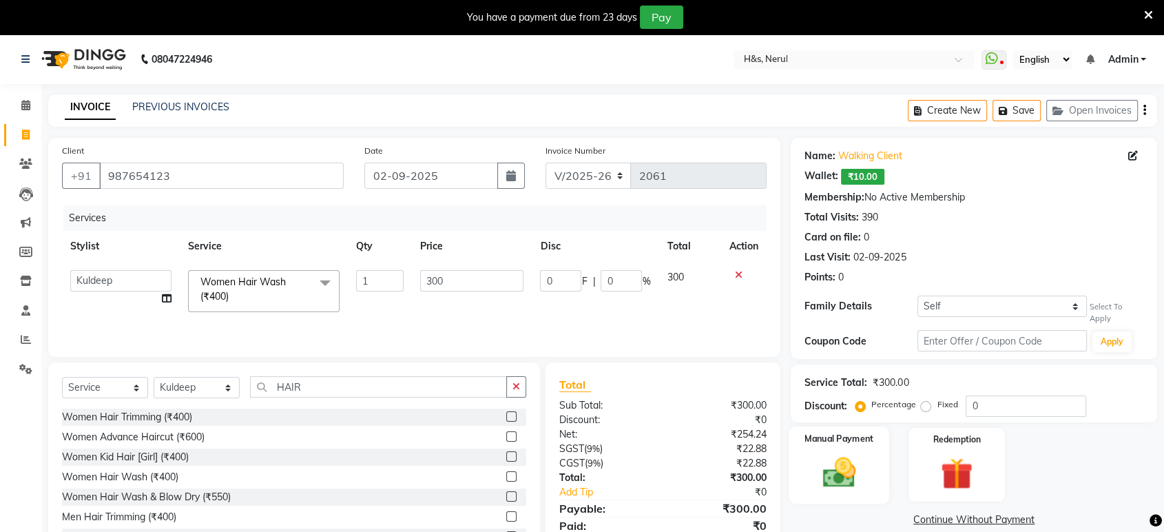
click at [853, 480] on img at bounding box center [839, 472] width 54 height 39
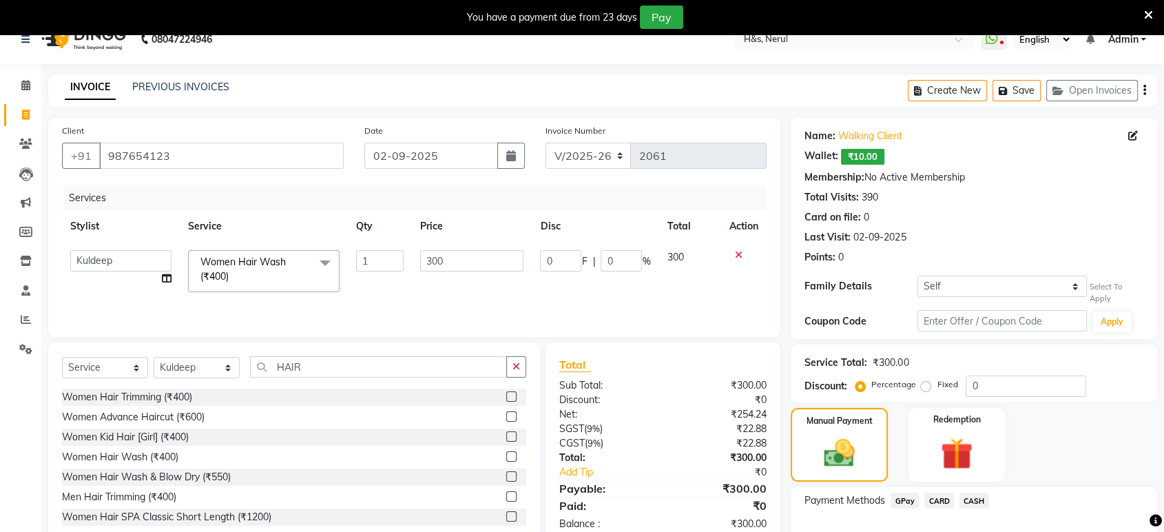
scroll to position [50, 0]
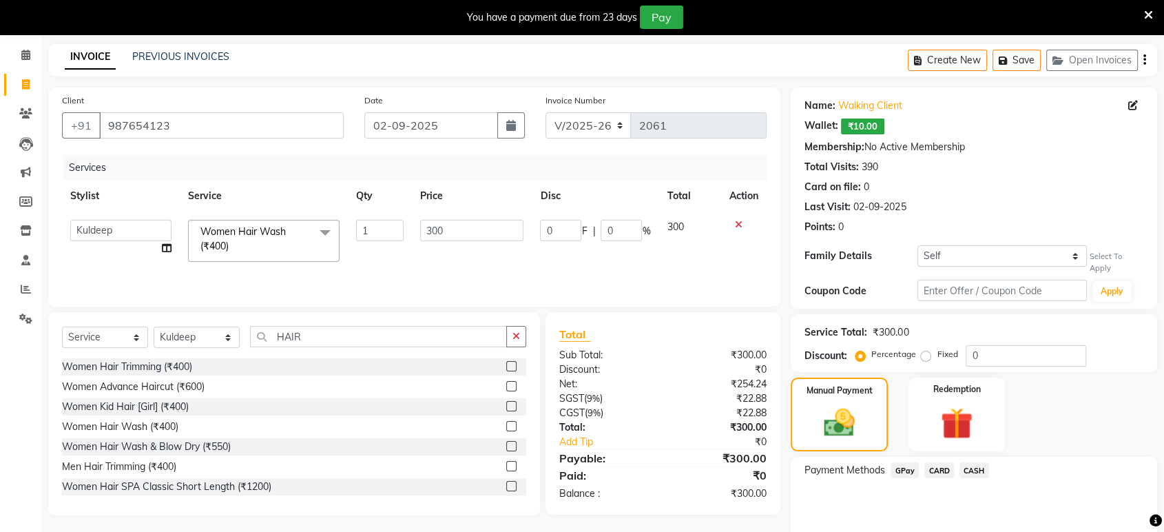
click at [962, 462] on div "CASH" at bounding box center [971, 471] width 35 height 19
click at [969, 469] on span "CASH" at bounding box center [974, 470] width 30 height 16
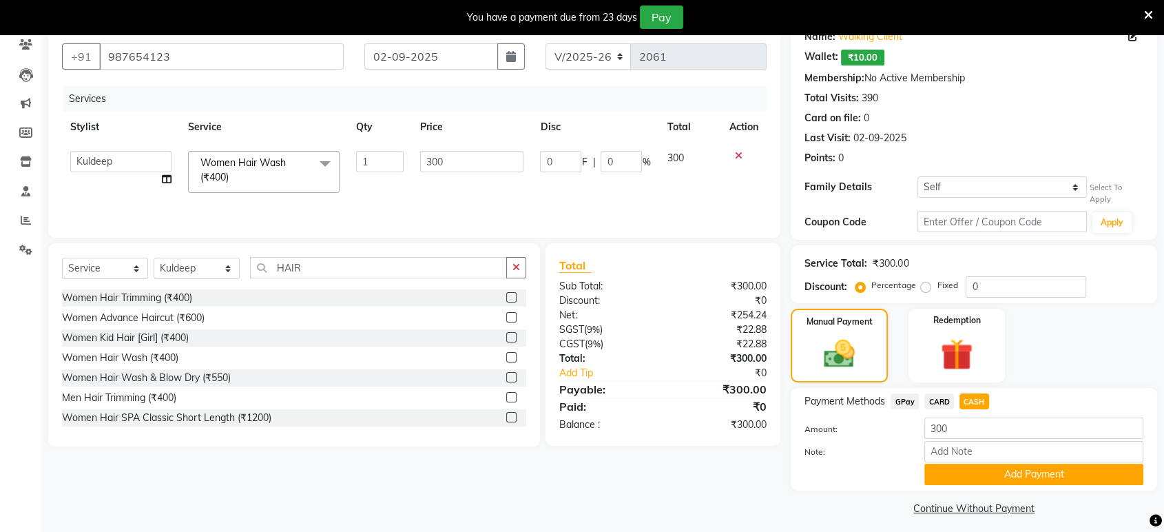
scroll to position [126, 0]
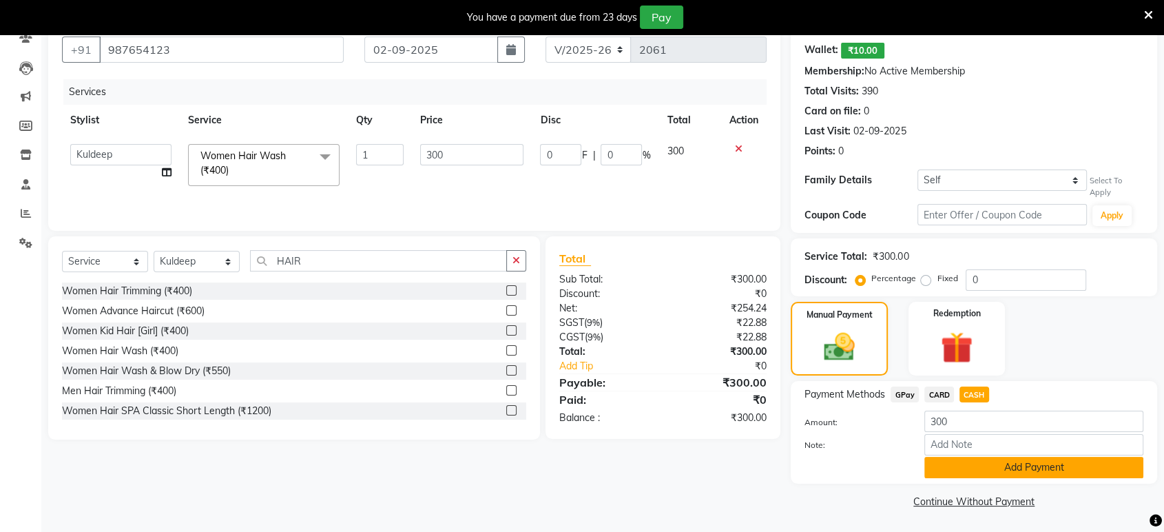
click at [943, 468] on button "Add Payment" at bounding box center [1033, 467] width 219 height 21
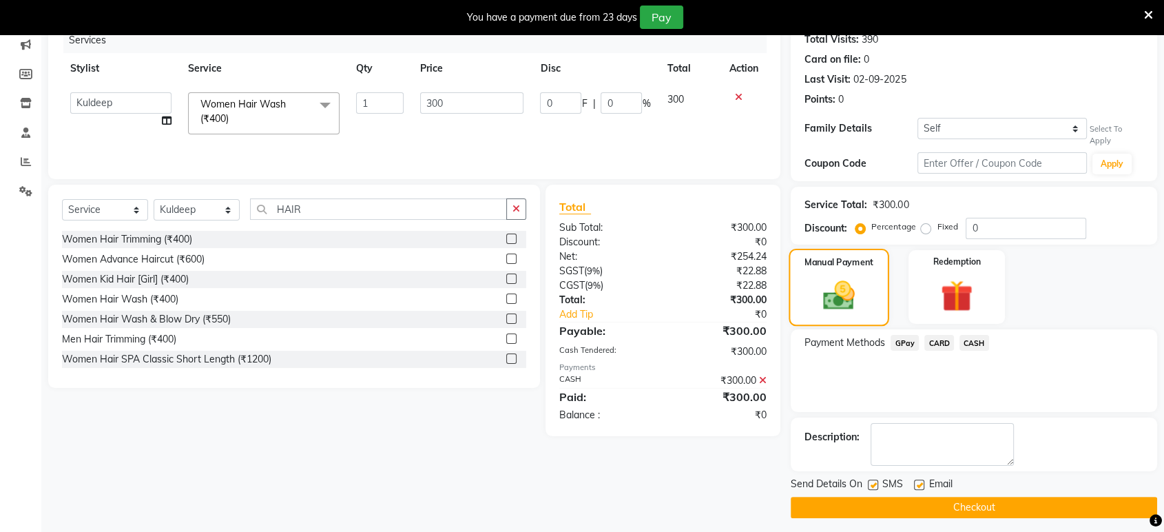
scroll to position [183, 0]
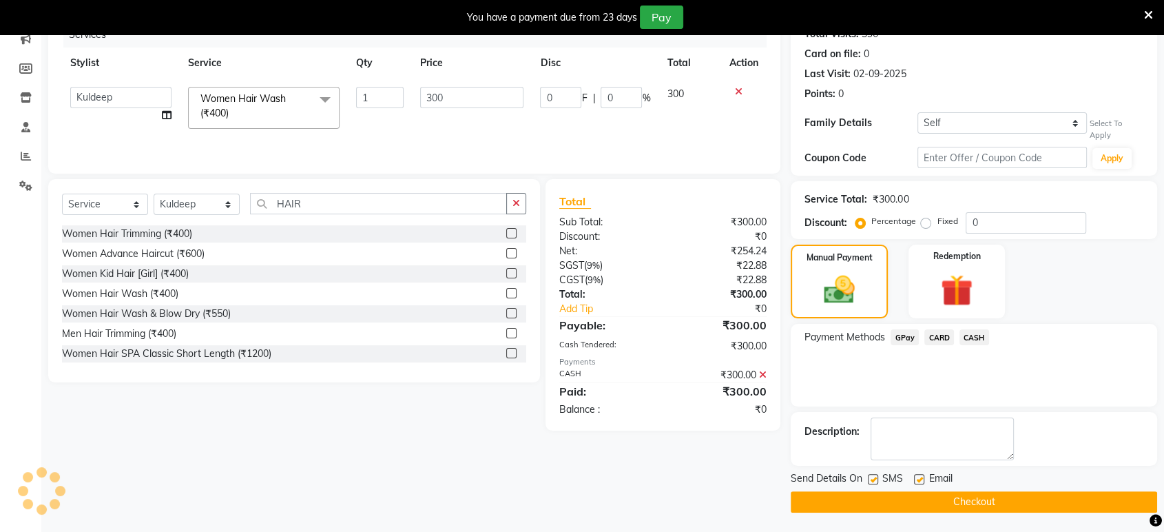
click at [873, 478] on label at bounding box center [873, 479] width 10 height 10
click at [873, 478] on input "checkbox" at bounding box center [872, 479] width 9 height 9
checkbox input "false"
click at [917, 482] on label at bounding box center [919, 479] width 10 height 10
click at [917, 482] on input "checkbox" at bounding box center [918, 479] width 9 height 9
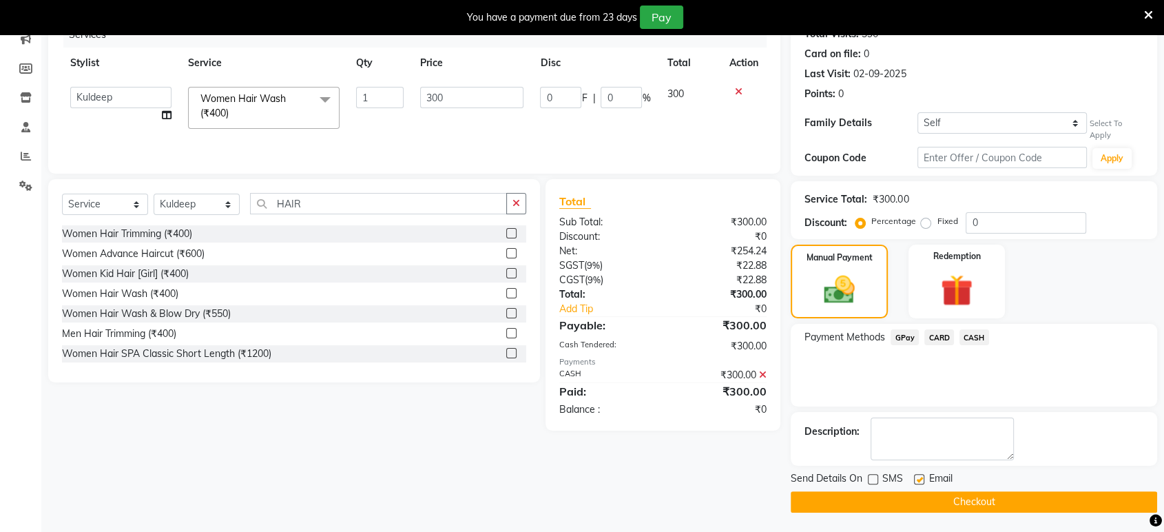
checkbox input "false"
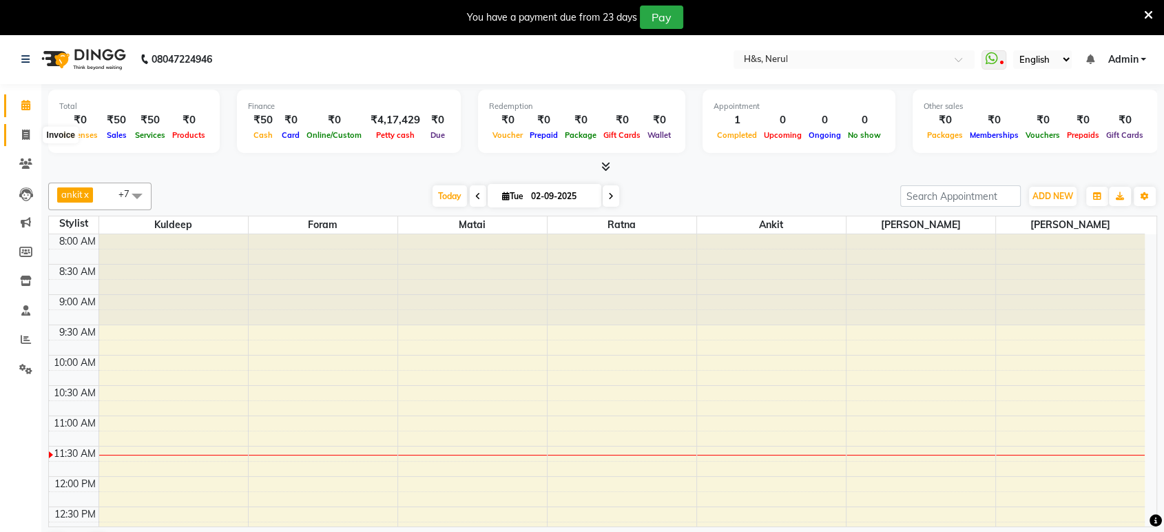
click at [28, 135] on icon at bounding box center [26, 134] width 8 height 10
select select "6419"
select select "service"
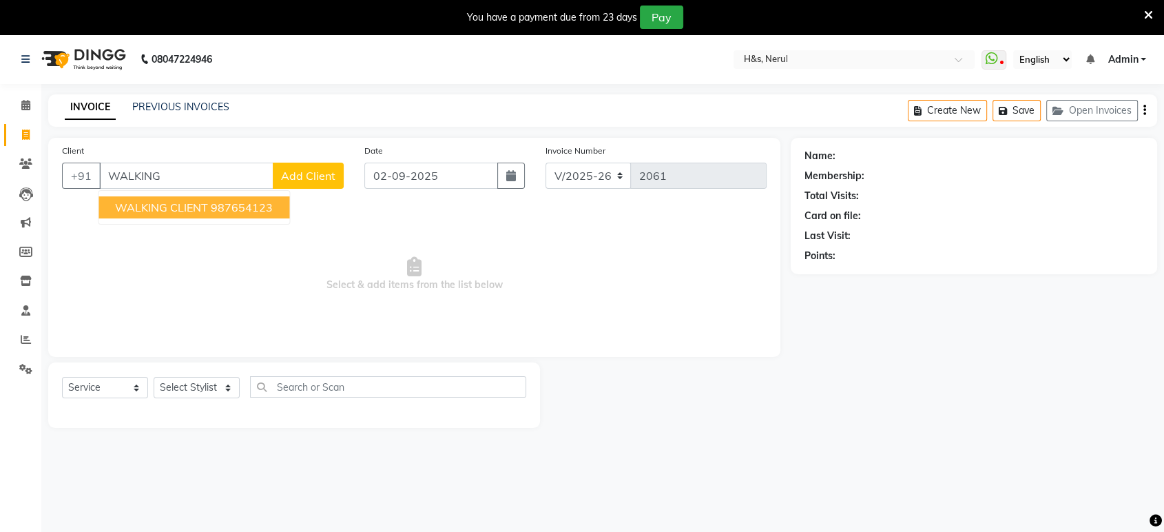
click at [213, 208] on ngb-highlight "987654123" at bounding box center [242, 207] width 62 height 14
type input "987654123"
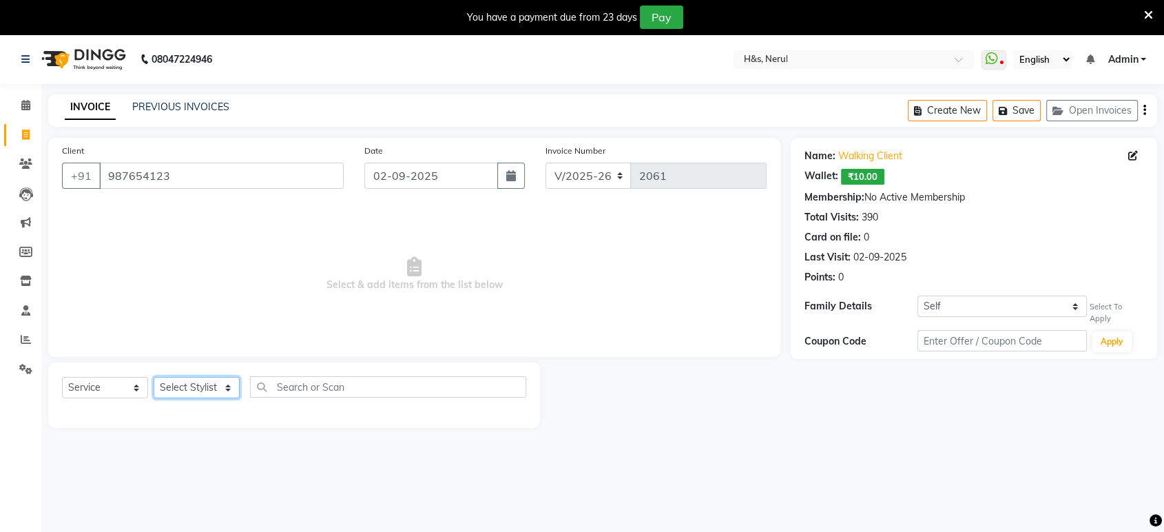
click at [223, 386] on select "Select Stylist ankit [PERSON_NAME] Foram [PERSON_NAME] [PERSON_NAME] [PERSON_NA…" at bounding box center [197, 387] width 86 height 21
select select "49331"
click at [154, 377] on select "Select Stylist ankit [PERSON_NAME] Foram [PERSON_NAME] [PERSON_NAME] [PERSON_NA…" at bounding box center [197, 387] width 86 height 21
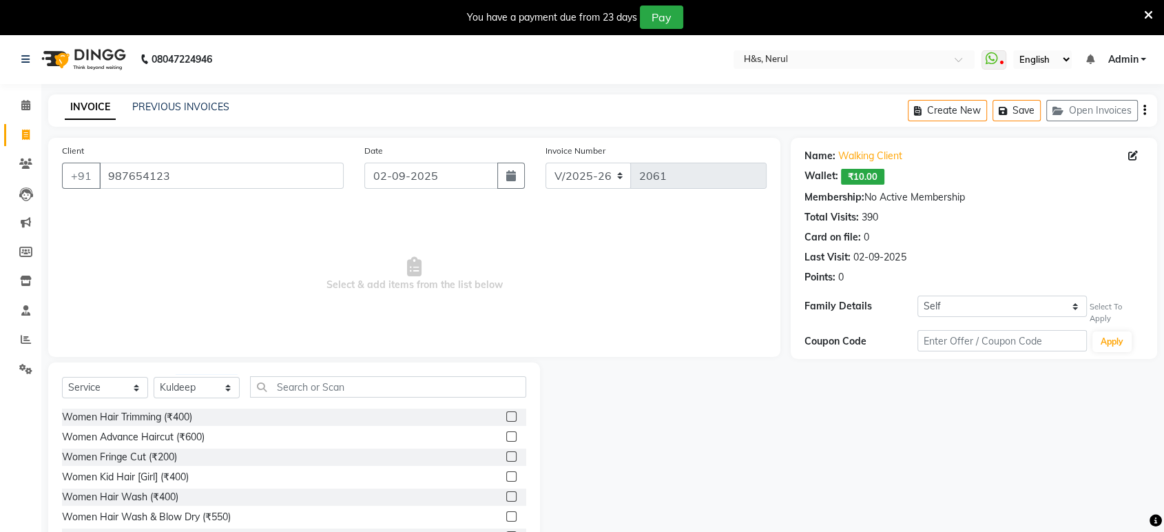
click at [252, 293] on span "Select & add items from the list below" at bounding box center [414, 274] width 704 height 138
click at [355, 385] on input "text" at bounding box center [388, 386] width 276 height 21
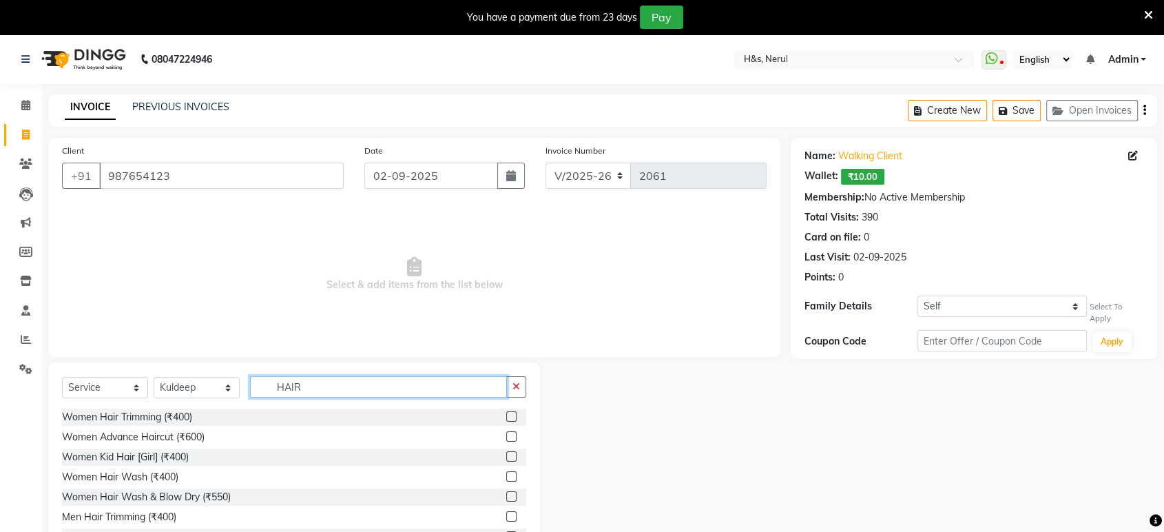
type input "HAIR"
click at [506, 476] on label at bounding box center [511, 476] width 10 height 10
click at [506, 476] on input "checkbox" at bounding box center [510, 476] width 9 height 9
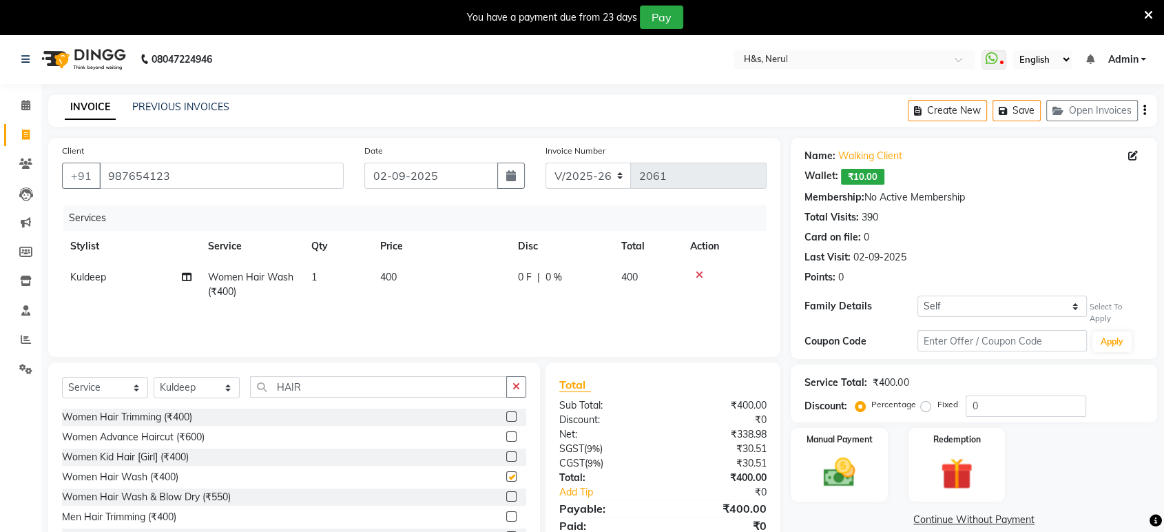
checkbox input "false"
click at [403, 286] on td "400" at bounding box center [441, 284] width 138 height 45
select select "49331"
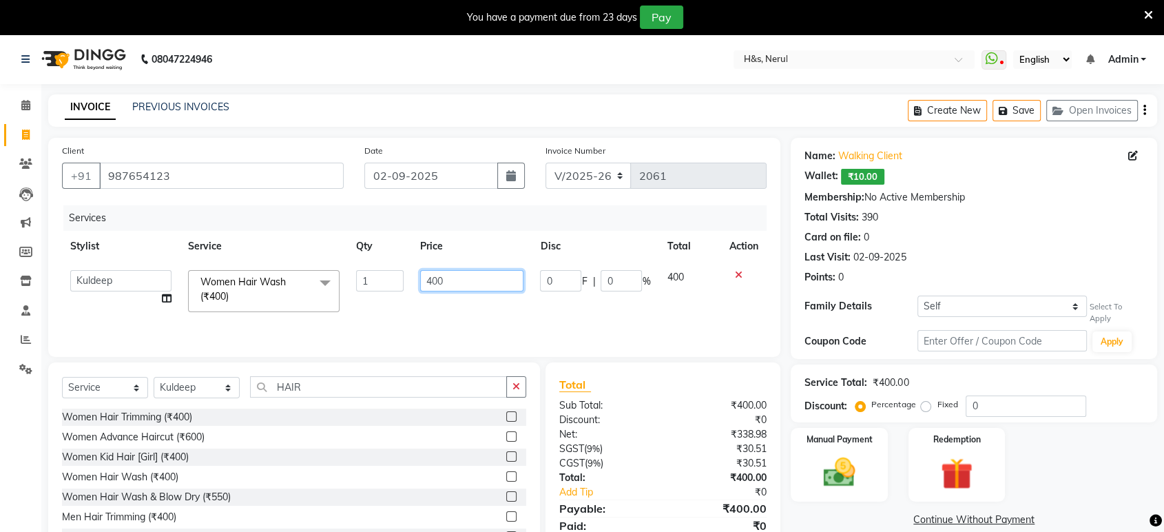
click at [450, 281] on input "400" at bounding box center [472, 280] width 104 height 21
type input "4"
type input "300"
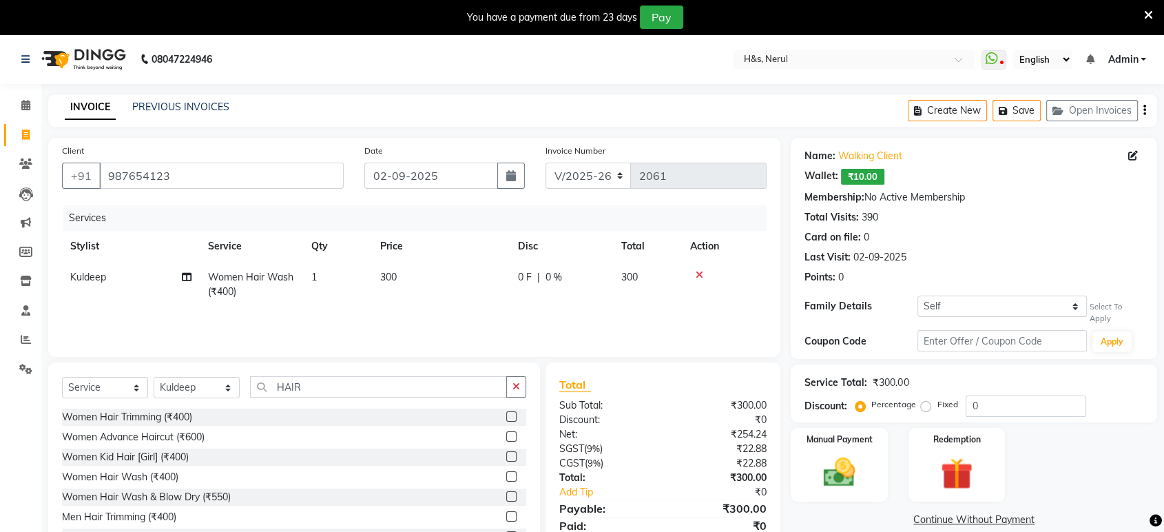
click at [475, 300] on td "300" at bounding box center [441, 284] width 138 height 45
select select "49331"
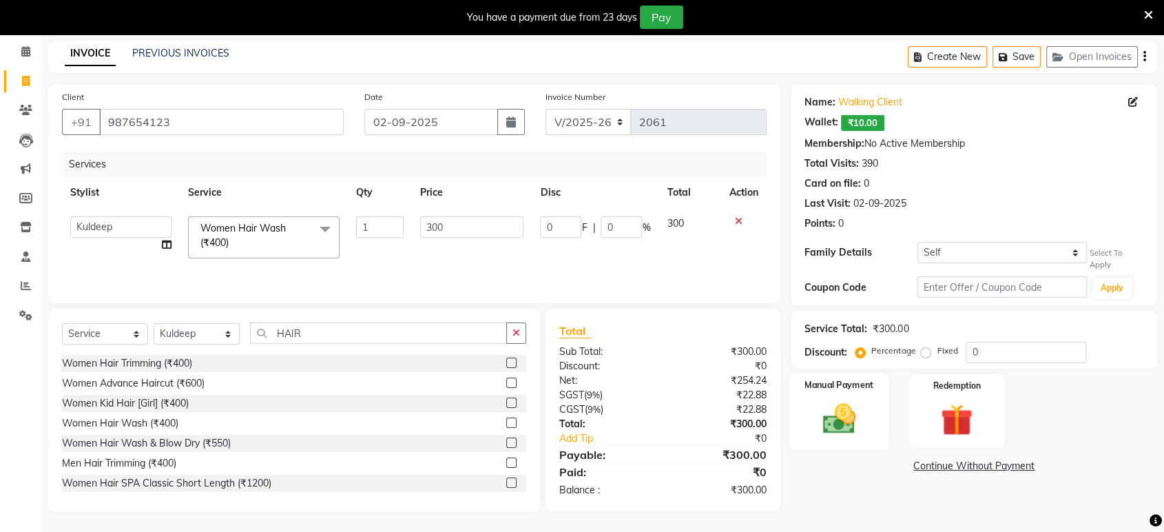
click at [800, 387] on div "Manual Payment" at bounding box center [839, 410] width 101 height 77
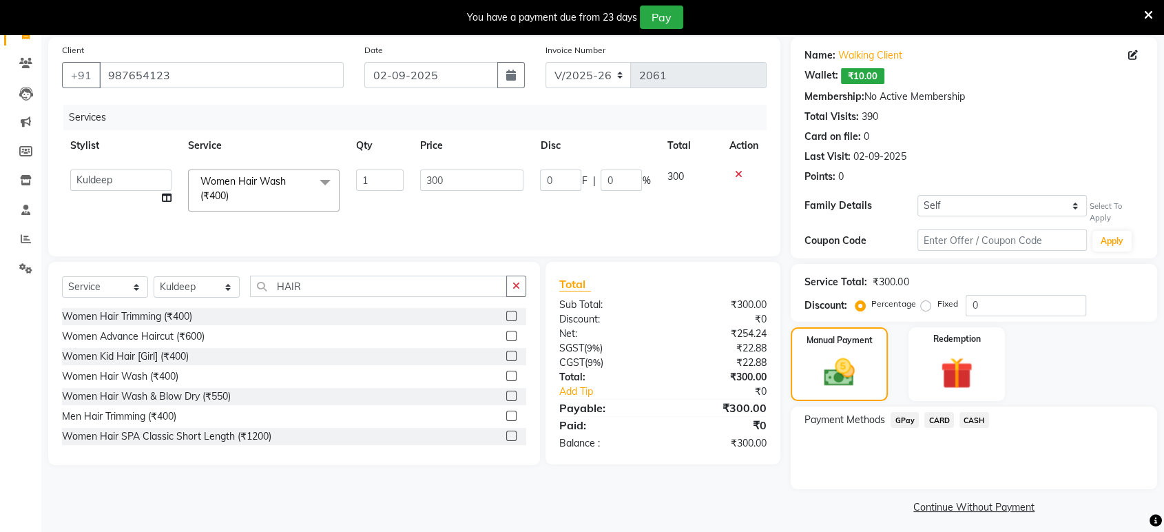
scroll to position [105, 0]
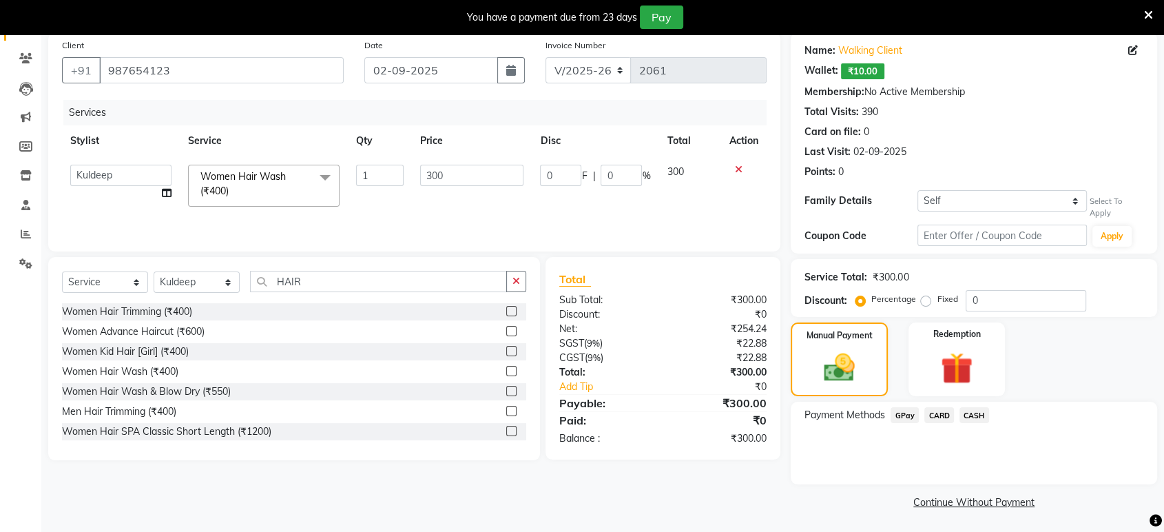
click at [978, 416] on span "CASH" at bounding box center [974, 415] width 30 height 16
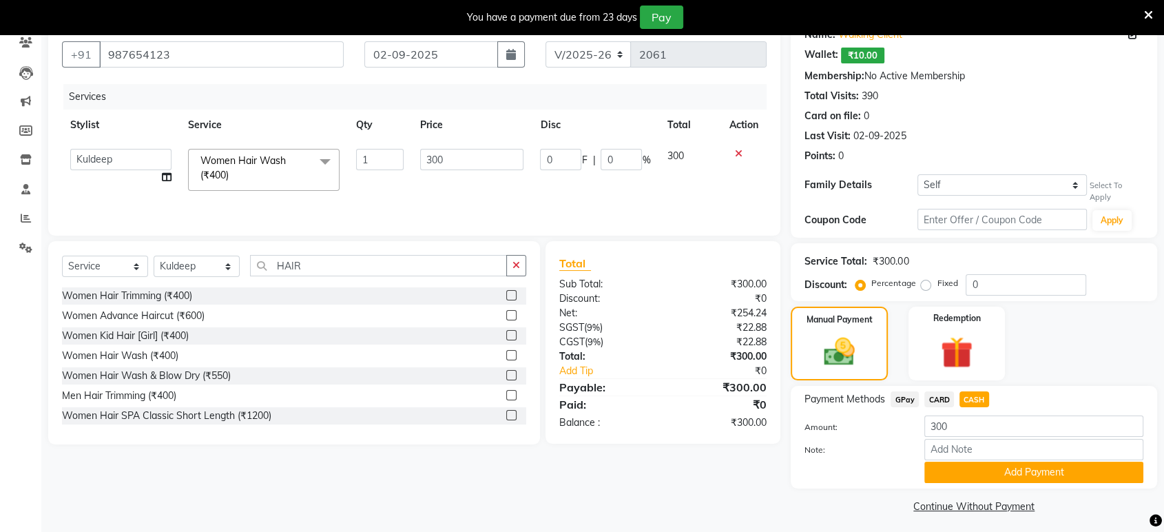
scroll to position [126, 0]
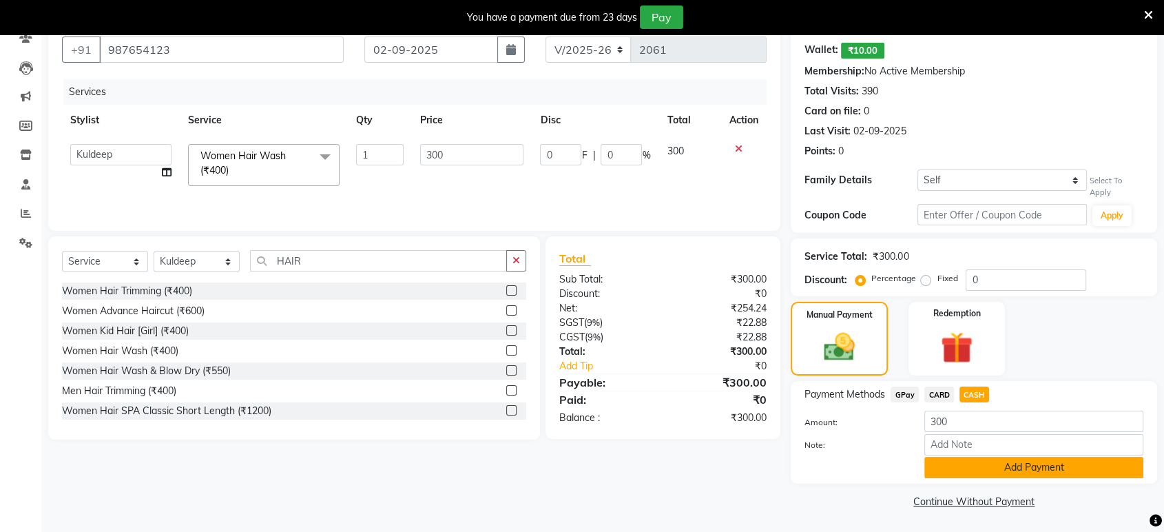
click at [963, 467] on button "Add Payment" at bounding box center [1033, 467] width 219 height 21
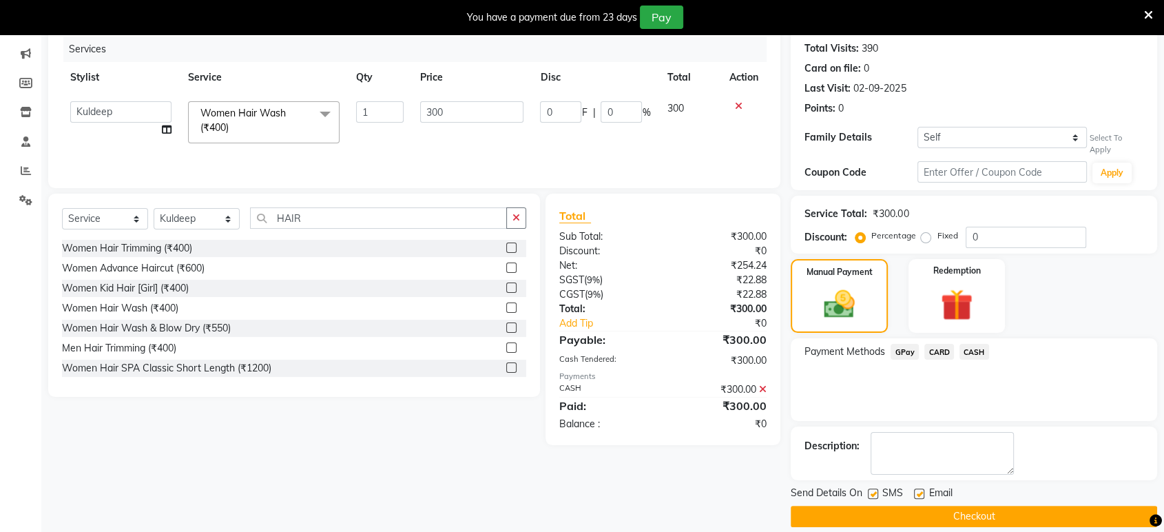
scroll to position [183, 0]
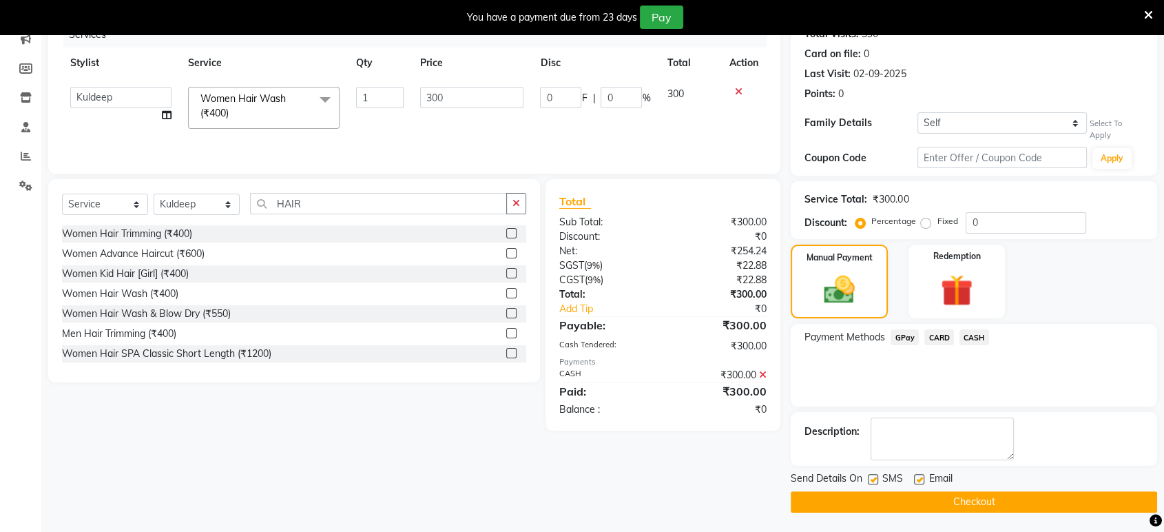
click at [919, 475] on label at bounding box center [919, 479] width 10 height 10
click at [919, 475] on input "checkbox" at bounding box center [918, 479] width 9 height 9
checkbox input "false"
click at [870, 477] on label at bounding box center [873, 479] width 10 height 10
click at [870, 477] on input "checkbox" at bounding box center [872, 479] width 9 height 9
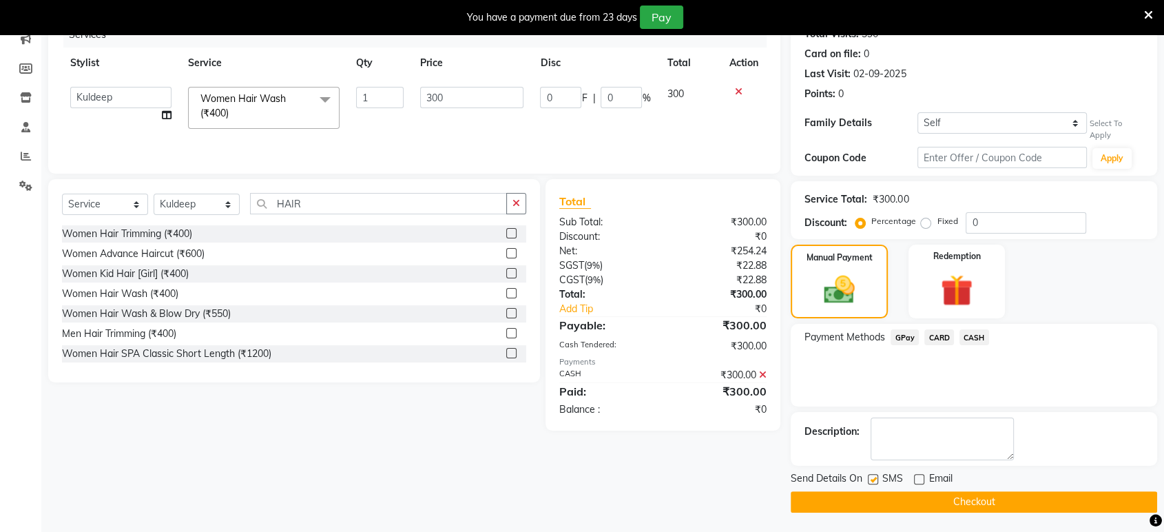
checkbox input "false"
click at [874, 491] on button "Checkout" at bounding box center [973, 501] width 366 height 21
